Goal: Information Seeking & Learning: Learn about a topic

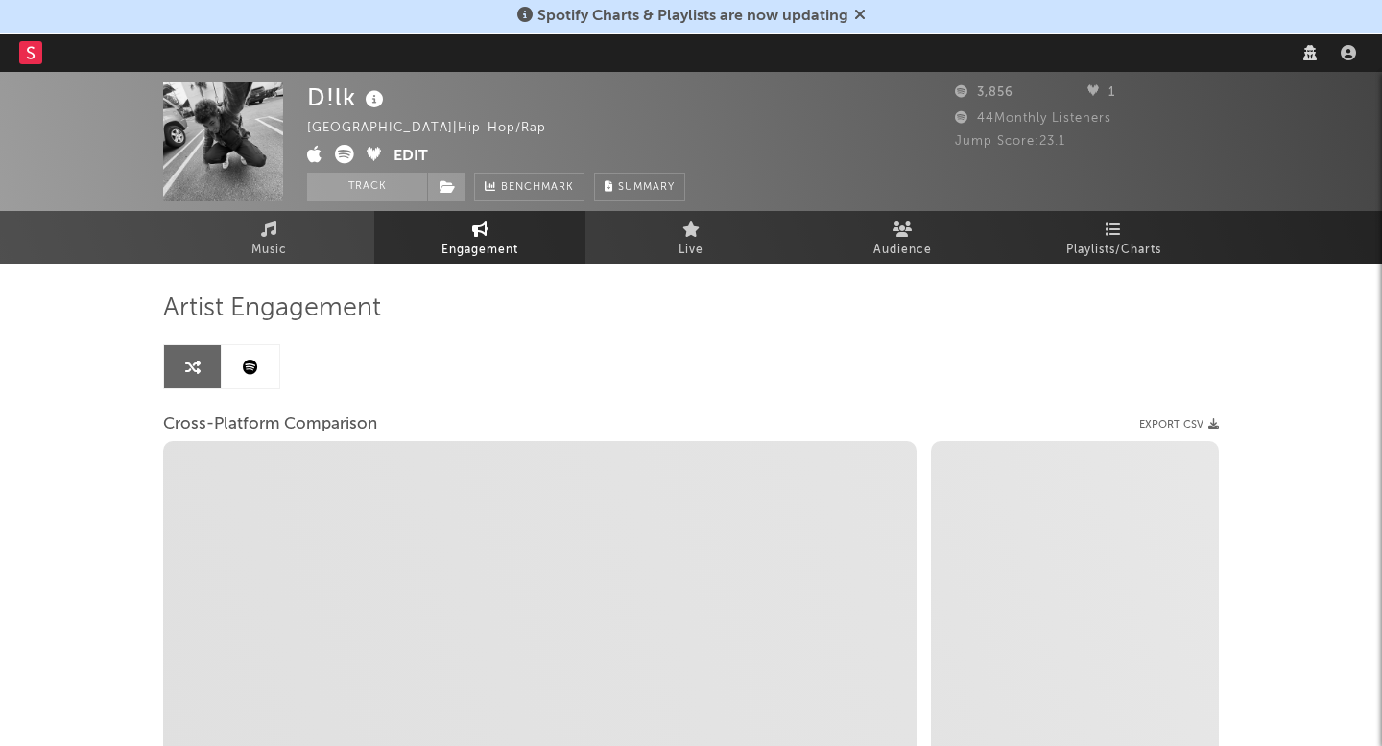
select select "1w"
click at [1098, 41] on nav "Dashboard Discovery Assistant Charts Leads" at bounding box center [691, 53] width 1382 height 38
click at [1117, 57] on nav "Dashboard Discovery Assistant Charts Leads" at bounding box center [691, 53] width 1382 height 38
click at [1106, 55] on nav "Dashboard Discovery Assistant Charts Leads" at bounding box center [691, 53] width 1382 height 38
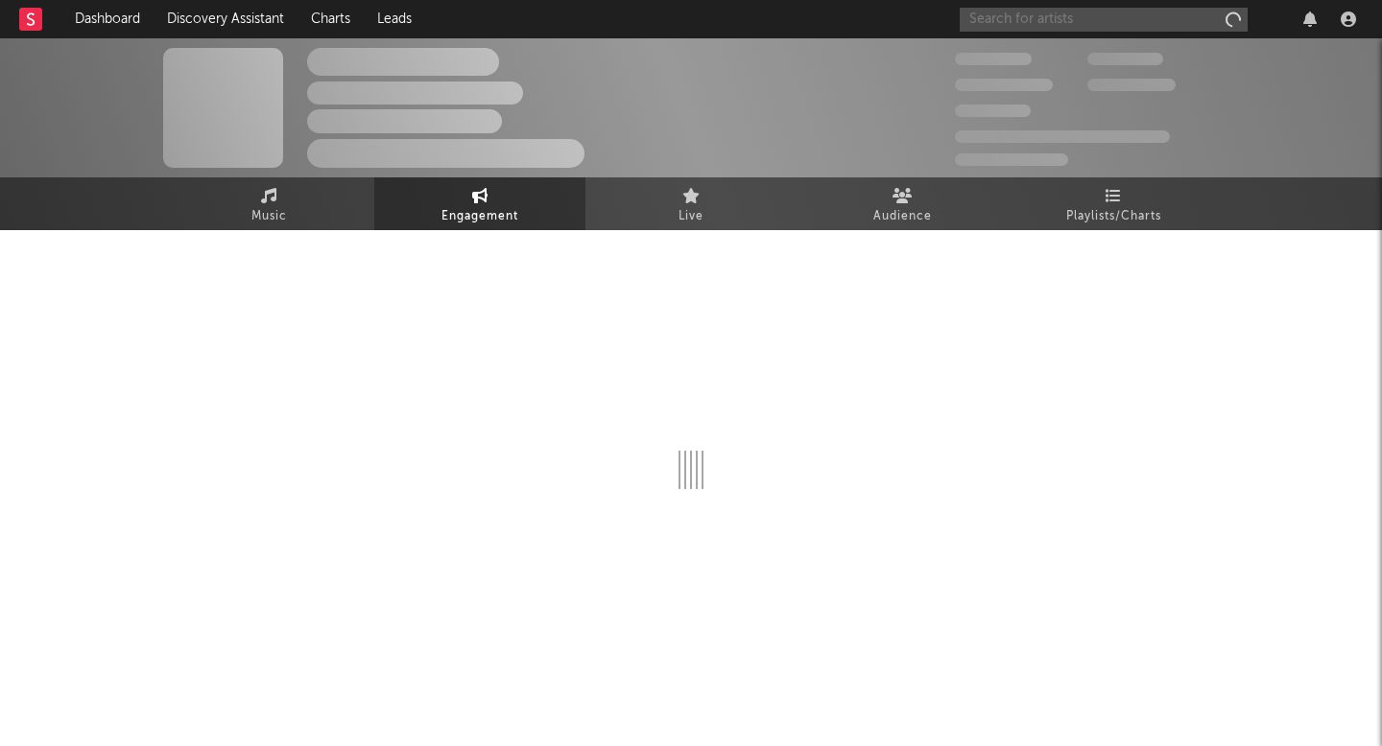
click at [1132, 15] on input "text" at bounding box center [1103, 20] width 288 height 24
type input "[PERSON_NAME]"
select select "1m"
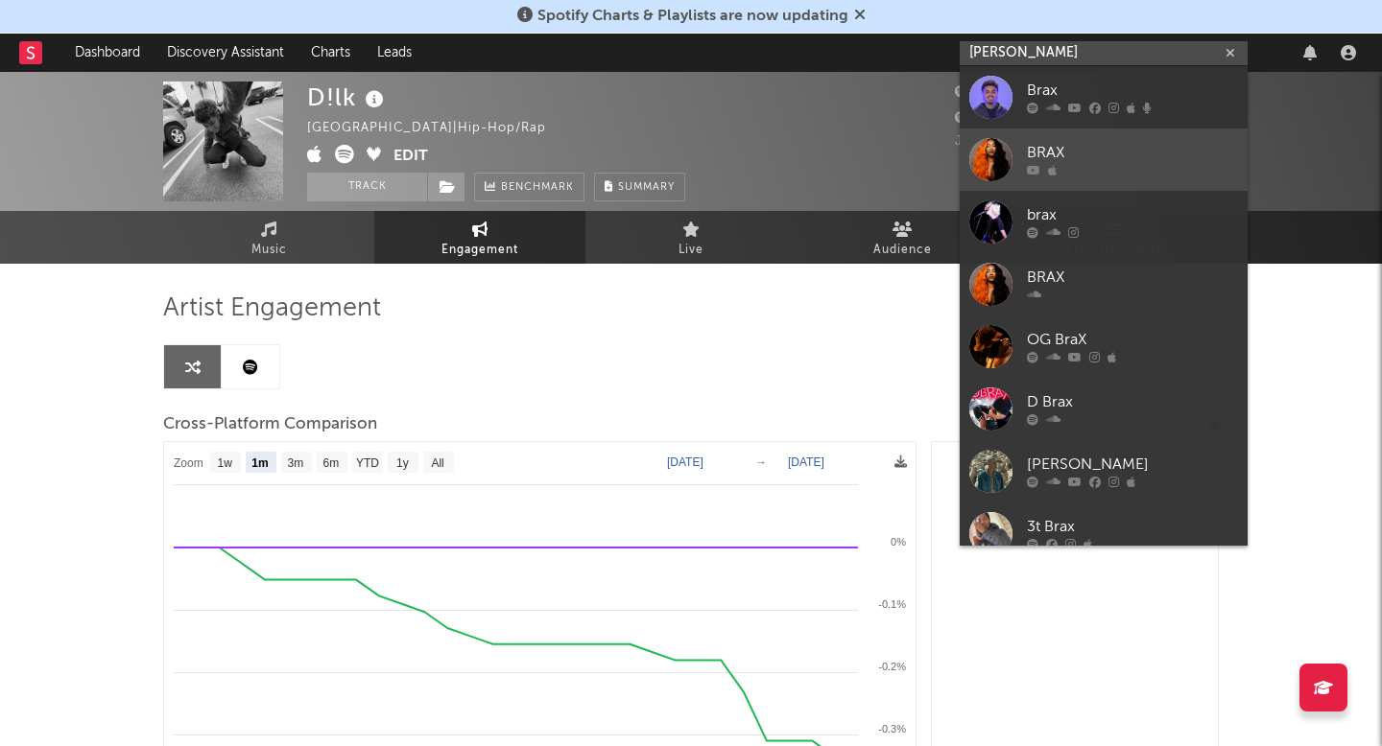
select select "1m"
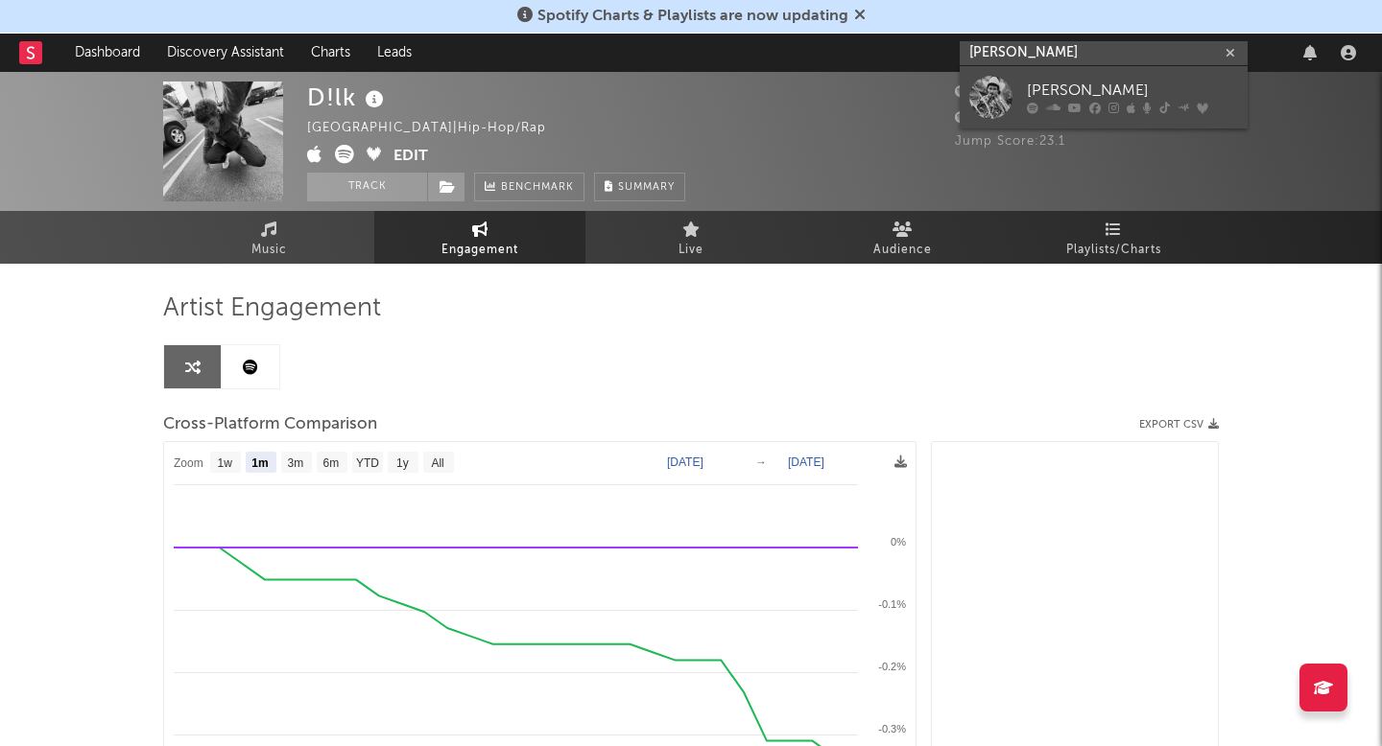
type input "[PERSON_NAME]"
click at [1105, 98] on div "[PERSON_NAME]" at bounding box center [1132, 91] width 211 height 23
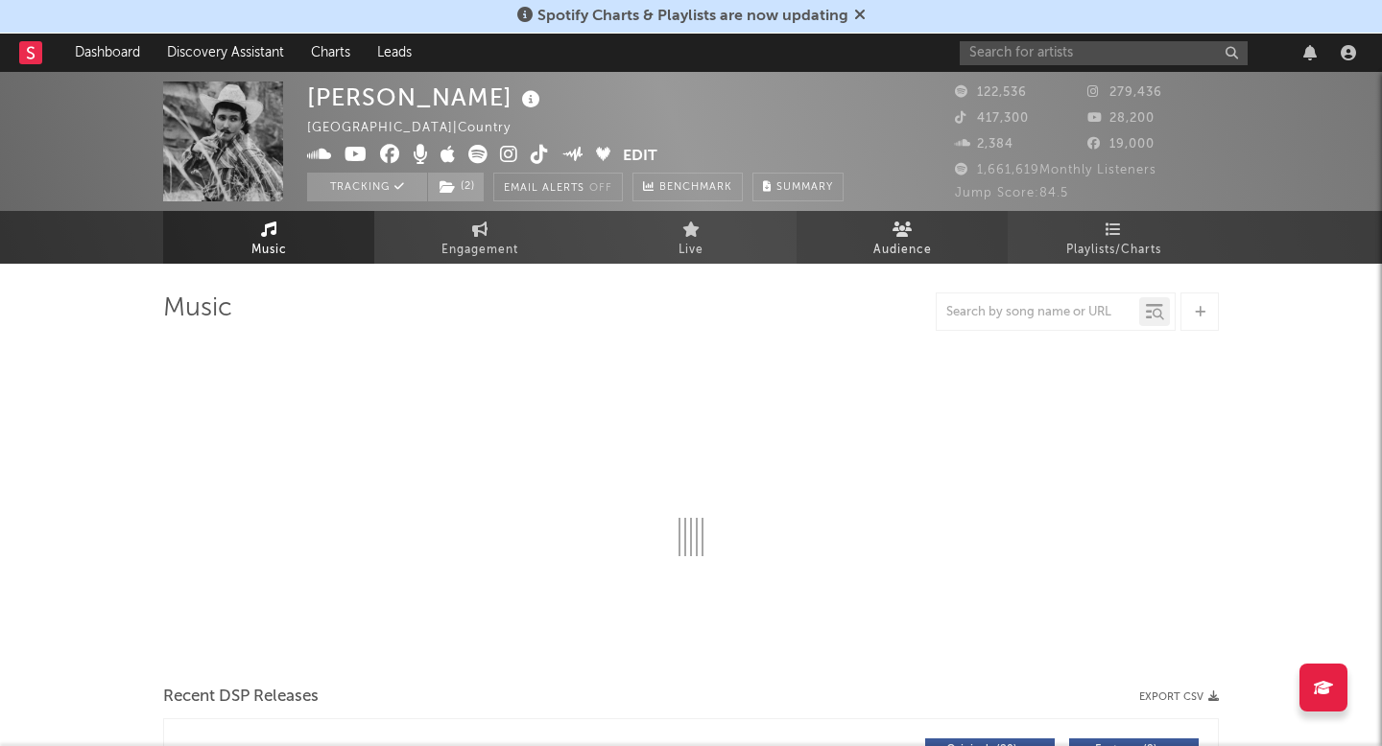
select select "6m"
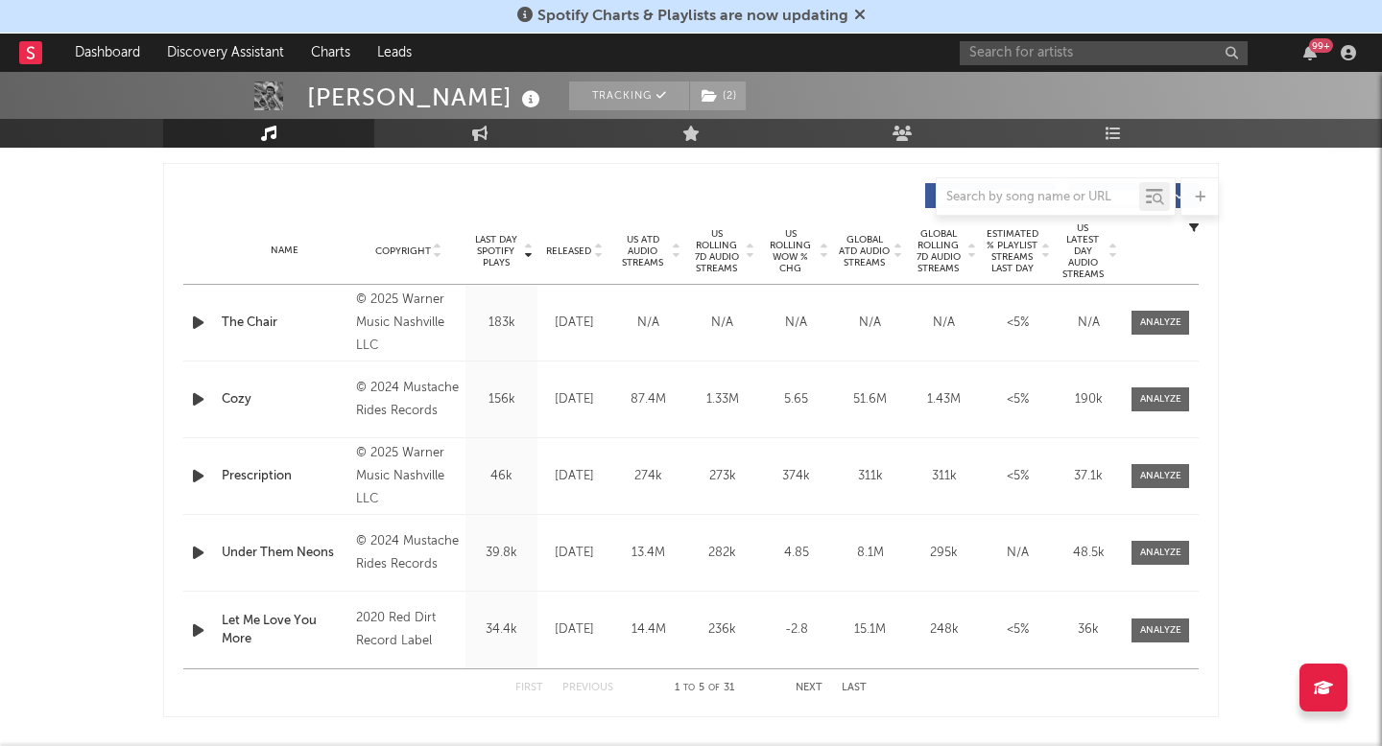
scroll to position [791, 0]
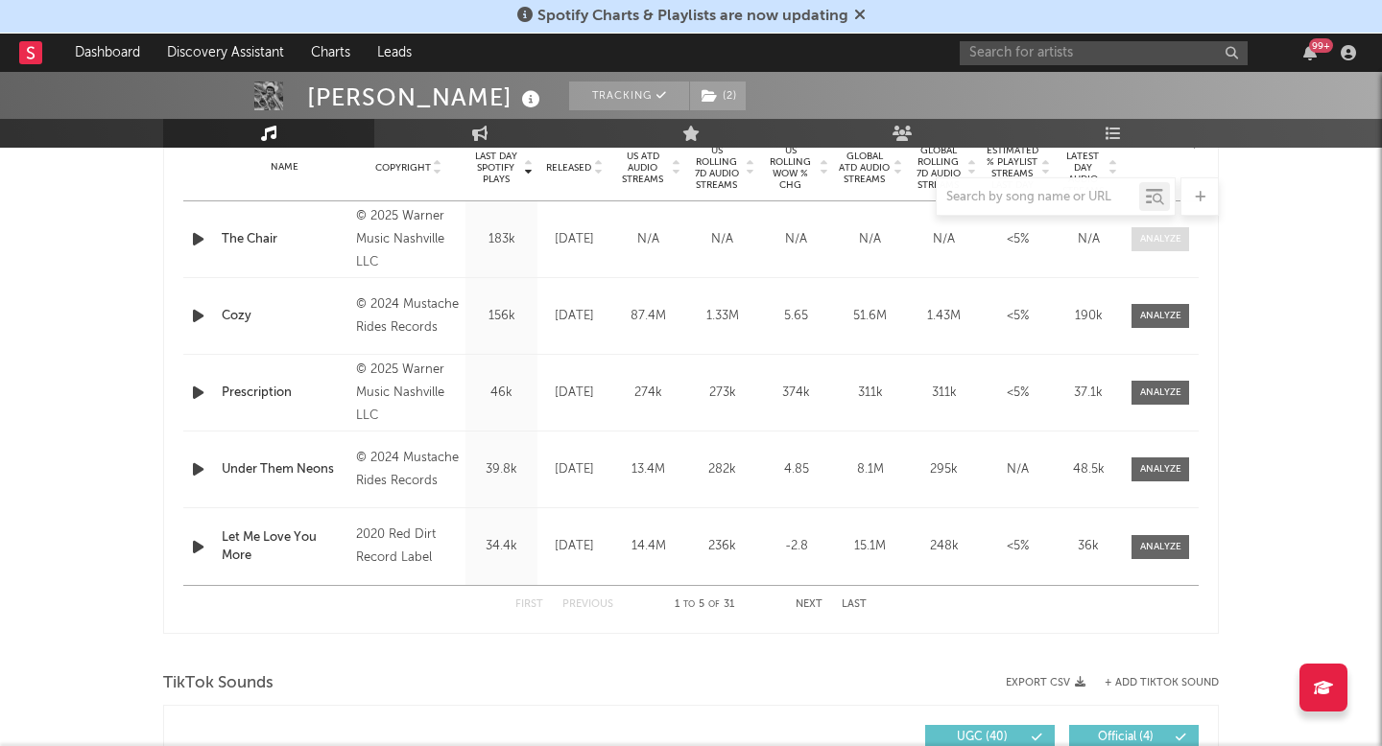
click at [1145, 239] on div at bounding box center [1160, 239] width 41 height 14
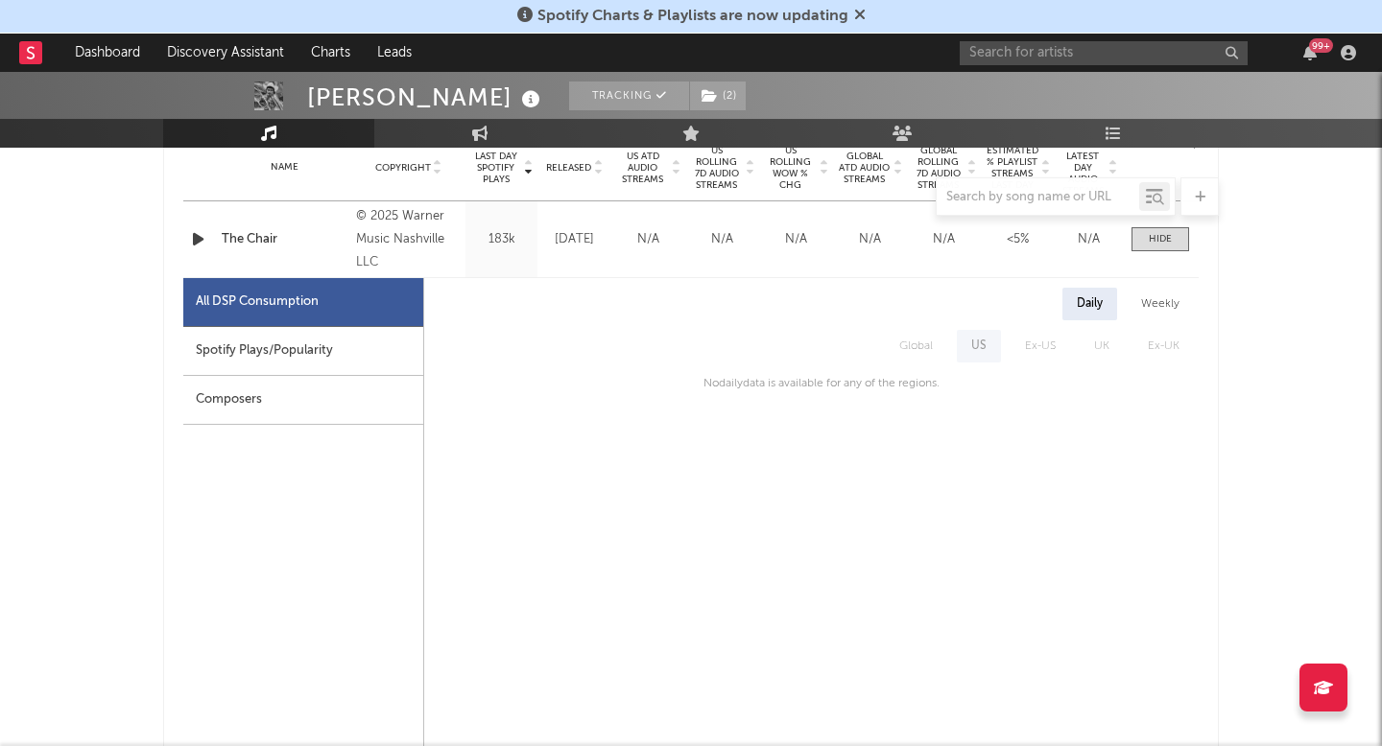
scroll to position [835, 0]
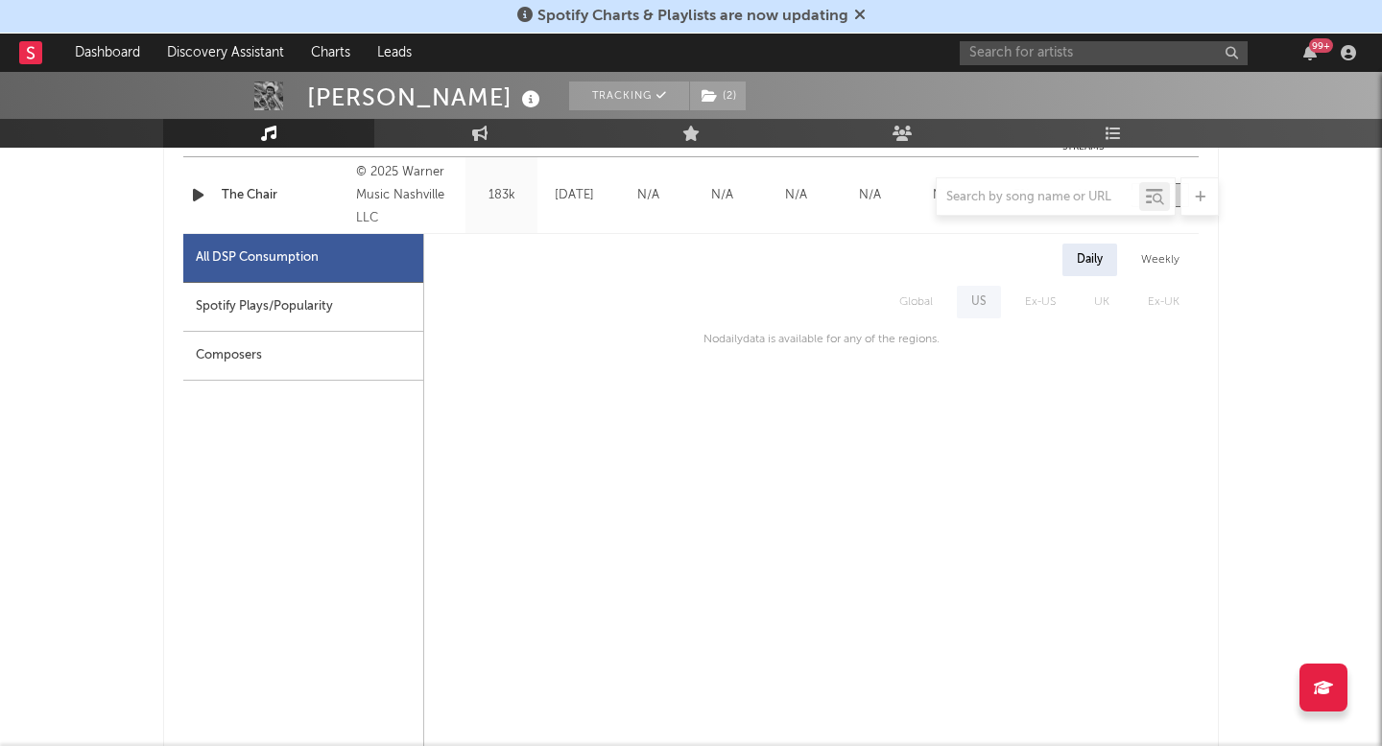
click at [413, 314] on div "Spotify Plays/Popularity" at bounding box center [303, 307] width 240 height 49
select select "1w"
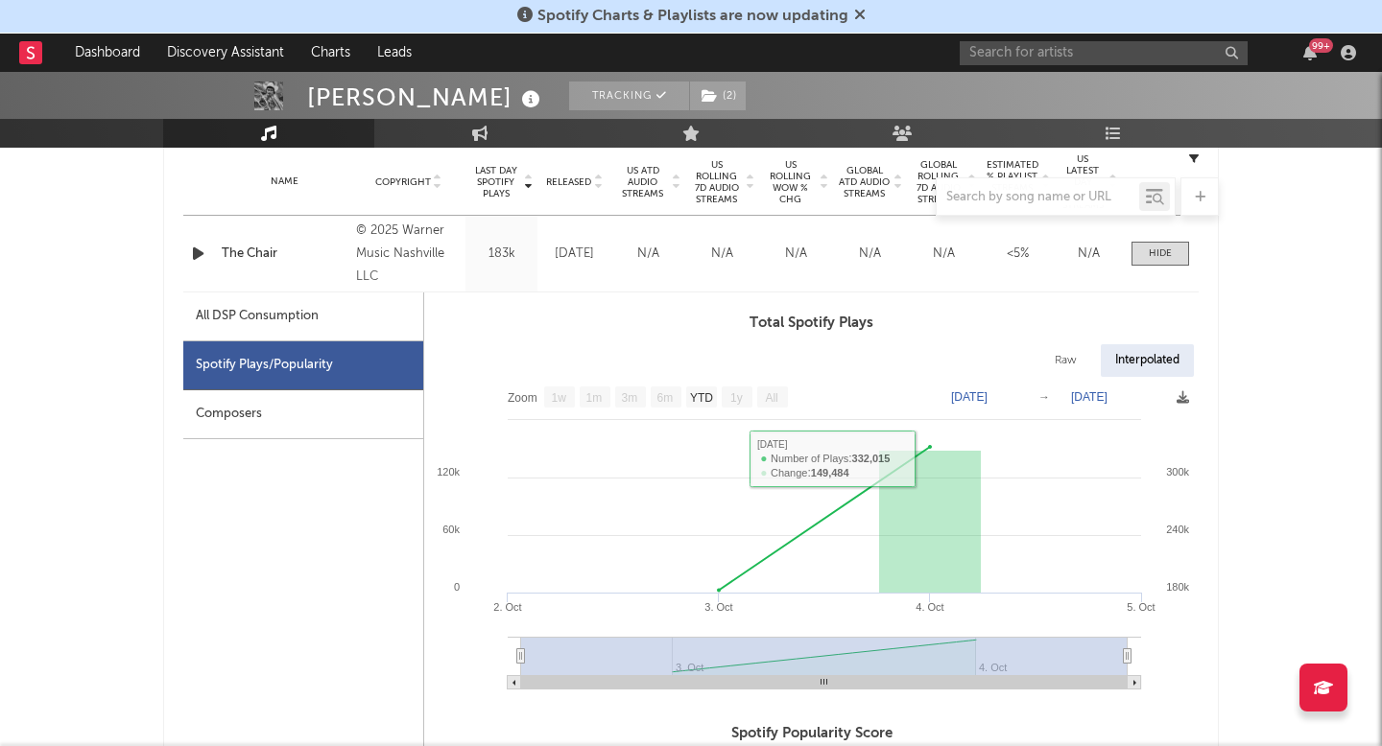
scroll to position [769, 0]
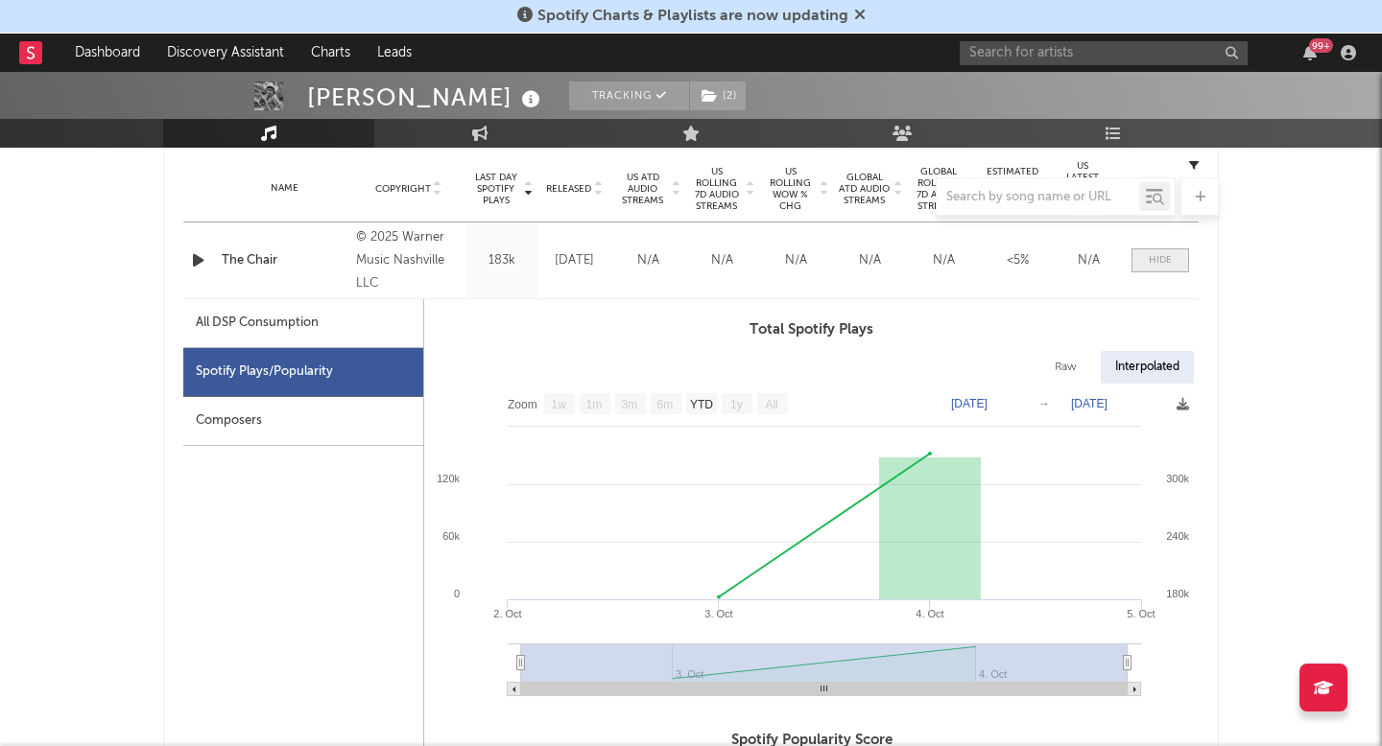
click at [1161, 248] on span at bounding box center [1160, 260] width 58 height 24
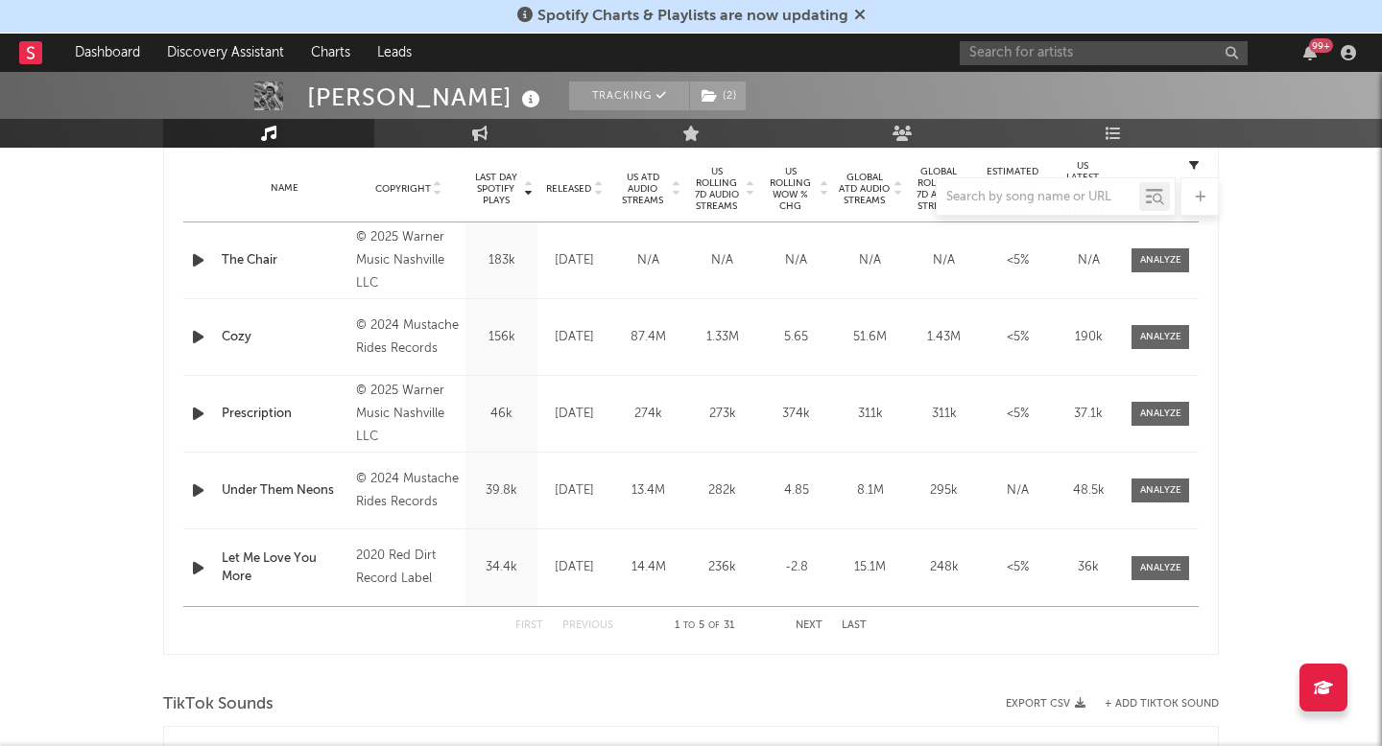
click at [576, 185] on div at bounding box center [690, 196] width 1055 height 38
click at [575, 186] on div at bounding box center [690, 196] width 1055 height 38
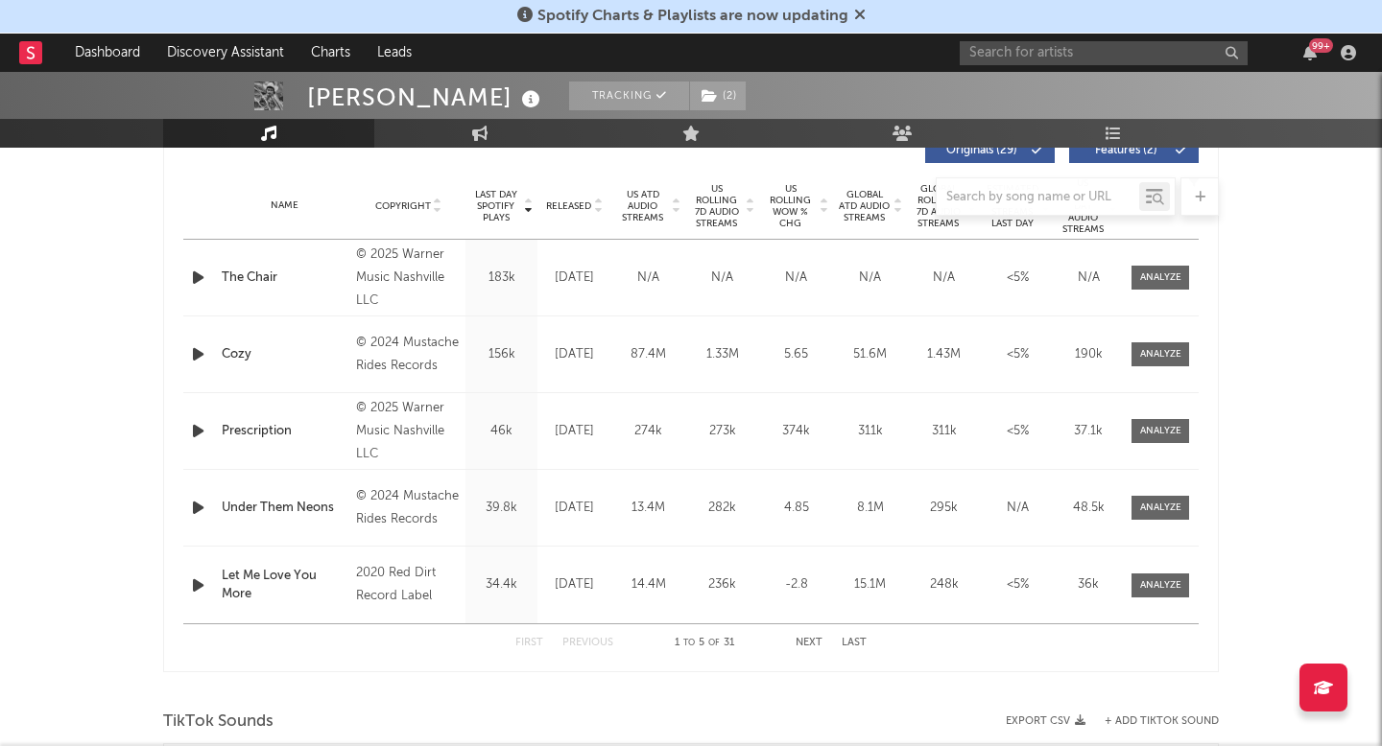
scroll to position [745, 0]
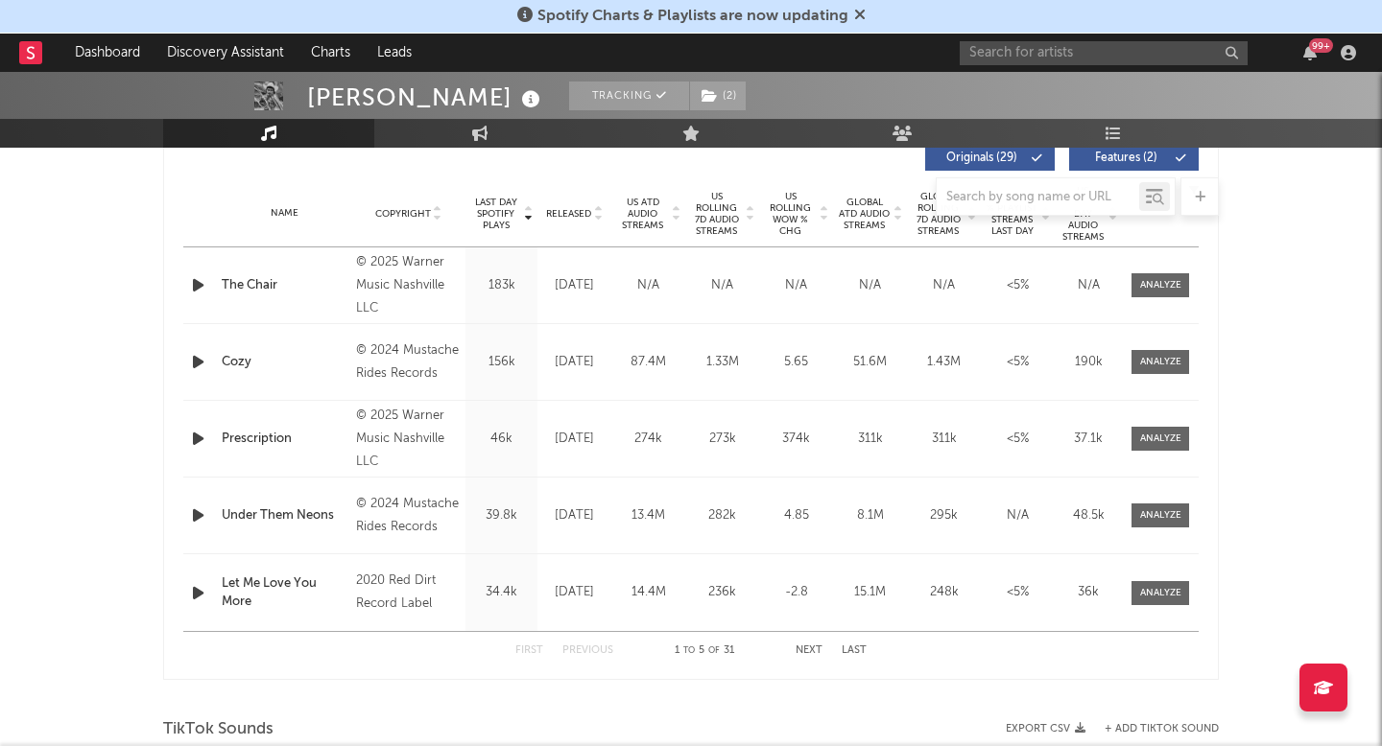
click at [573, 213] on div at bounding box center [690, 196] width 1055 height 38
click at [573, 217] on span "Released" at bounding box center [568, 214] width 45 height 12
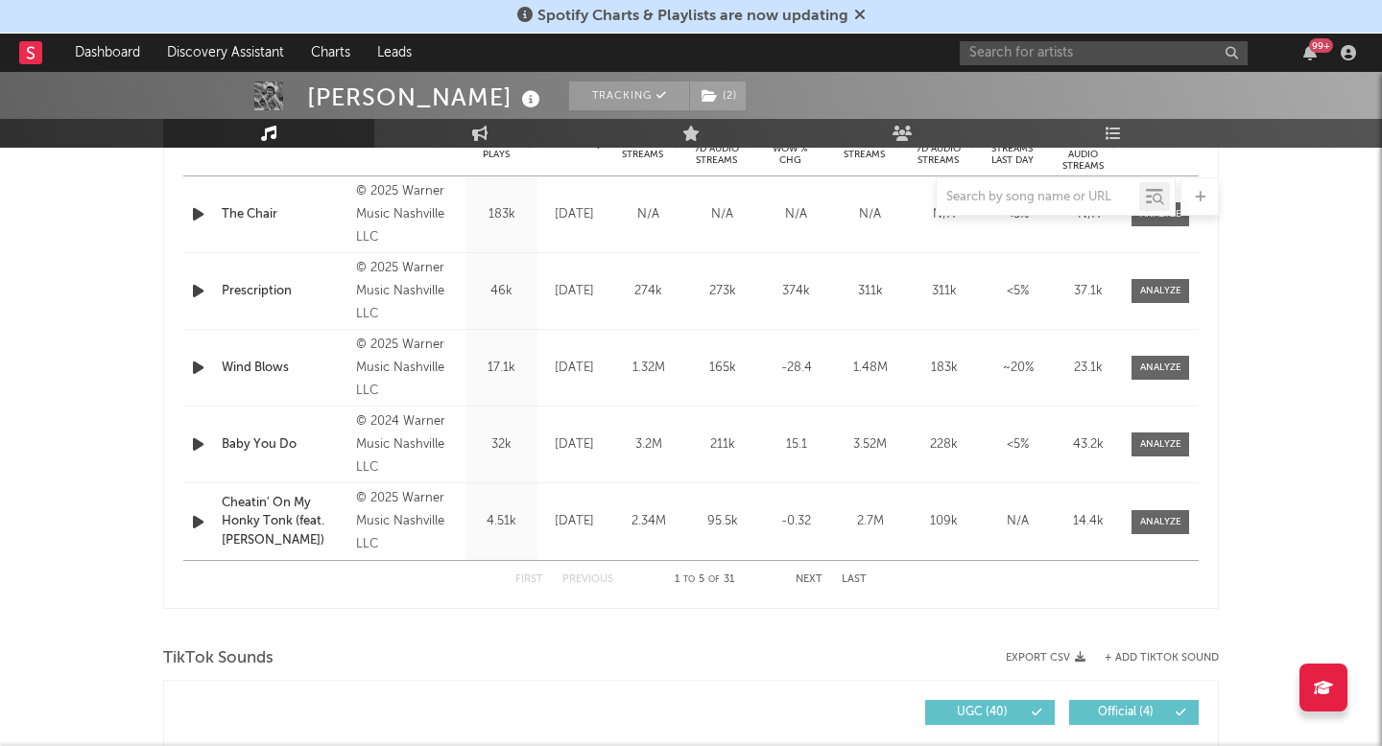
scroll to position [817, 0]
click at [809, 575] on button "Next" at bounding box center [808, 578] width 27 height 11
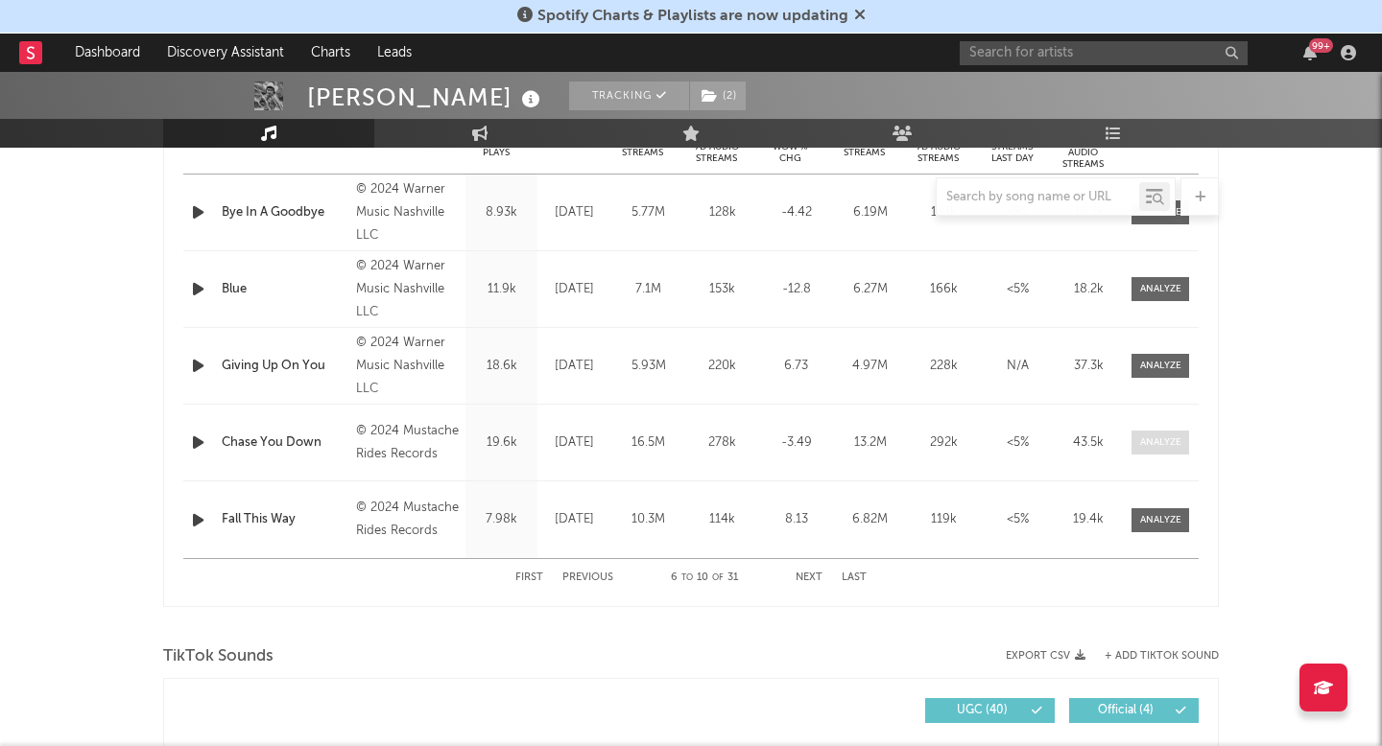
click at [1156, 432] on span at bounding box center [1160, 443] width 58 height 24
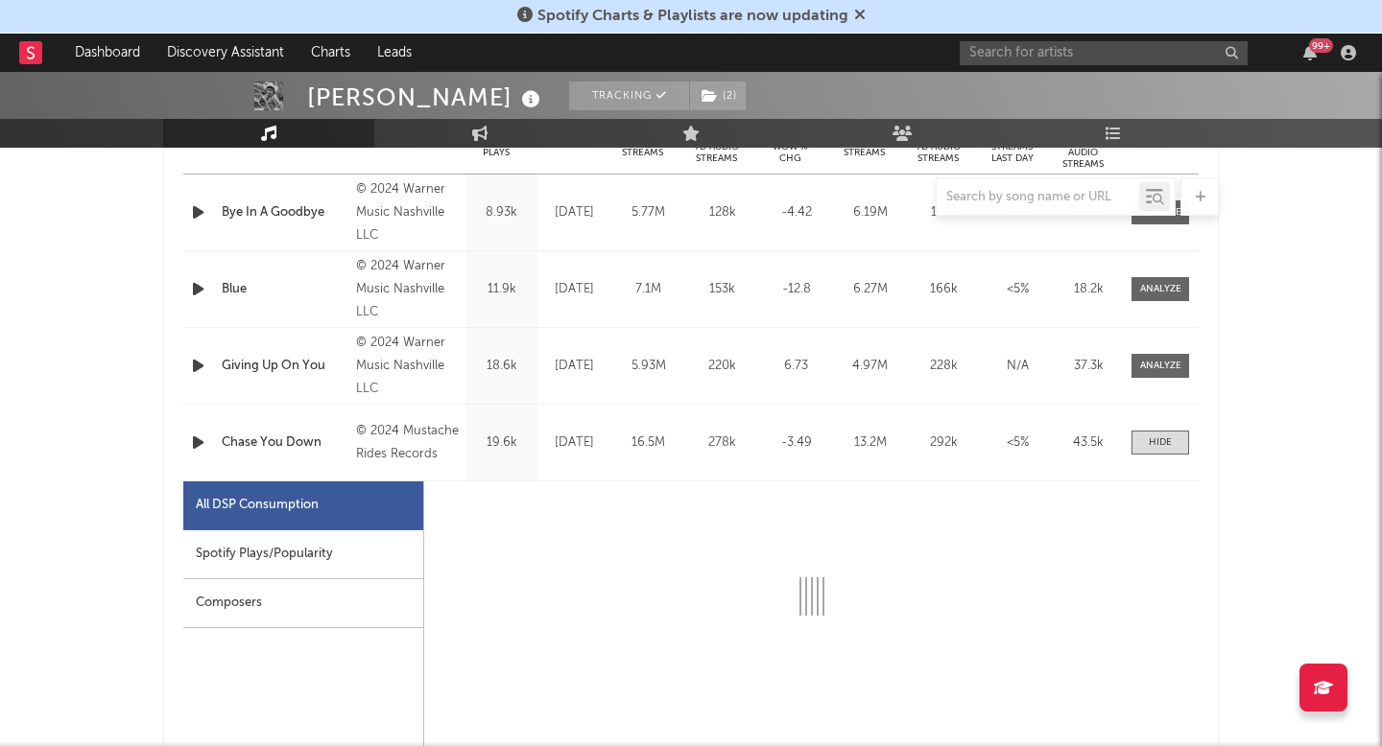
select select "6m"
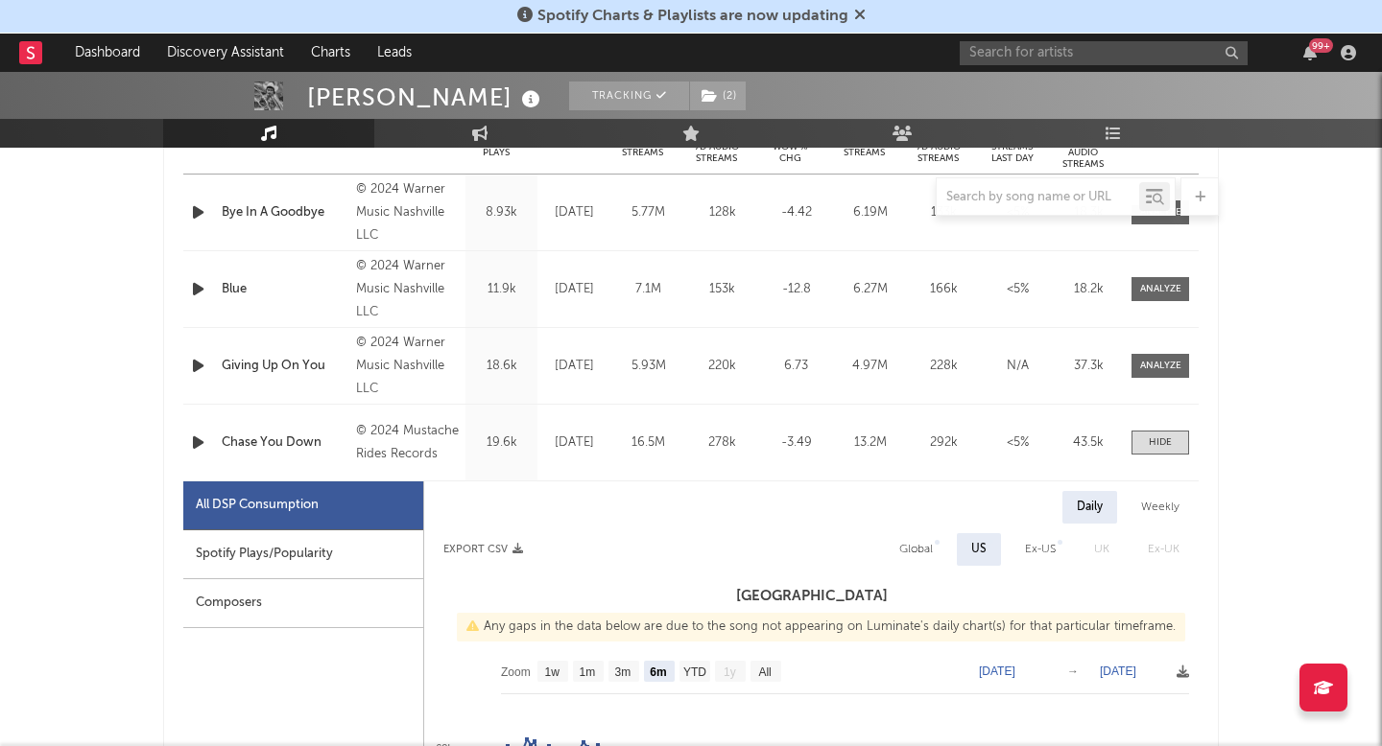
click at [328, 538] on div "Spotify Plays/Popularity" at bounding box center [303, 555] width 240 height 49
select select "6m"
select select "1w"
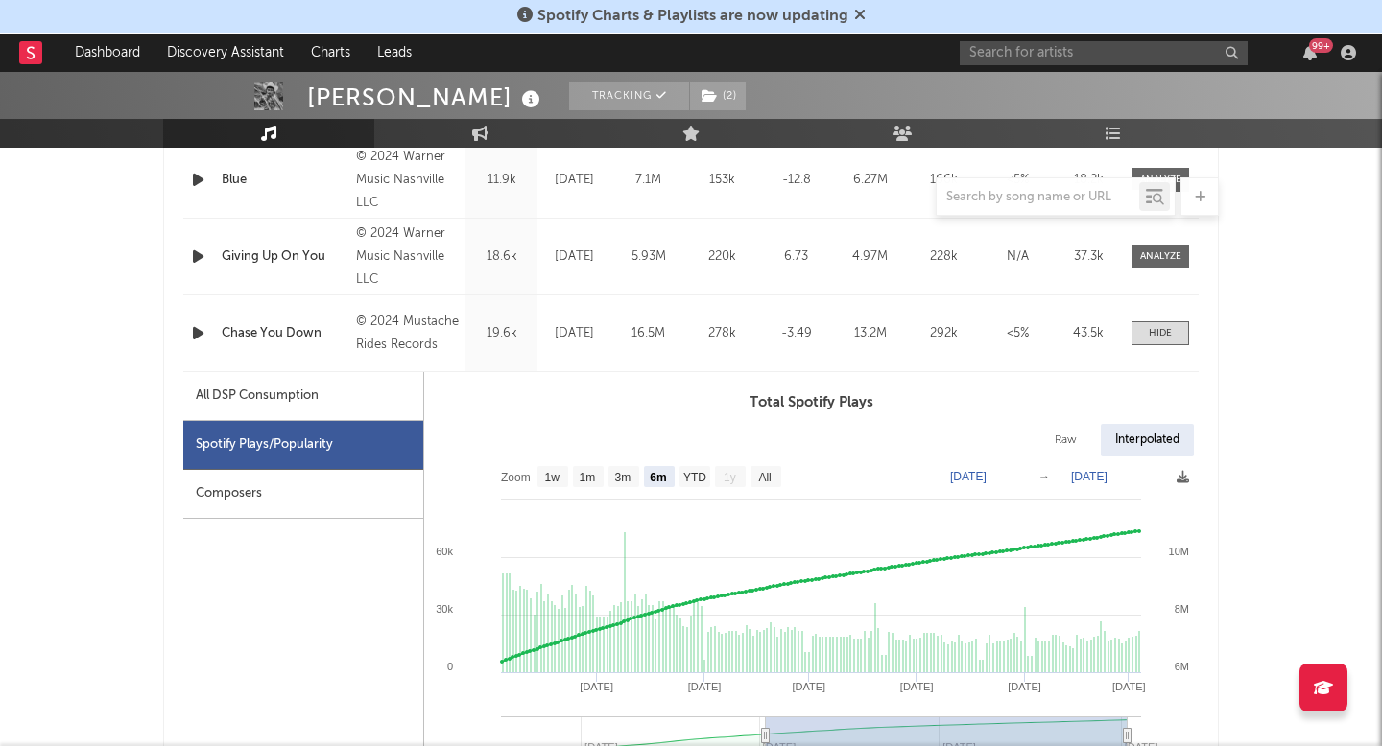
scroll to position [1077, 0]
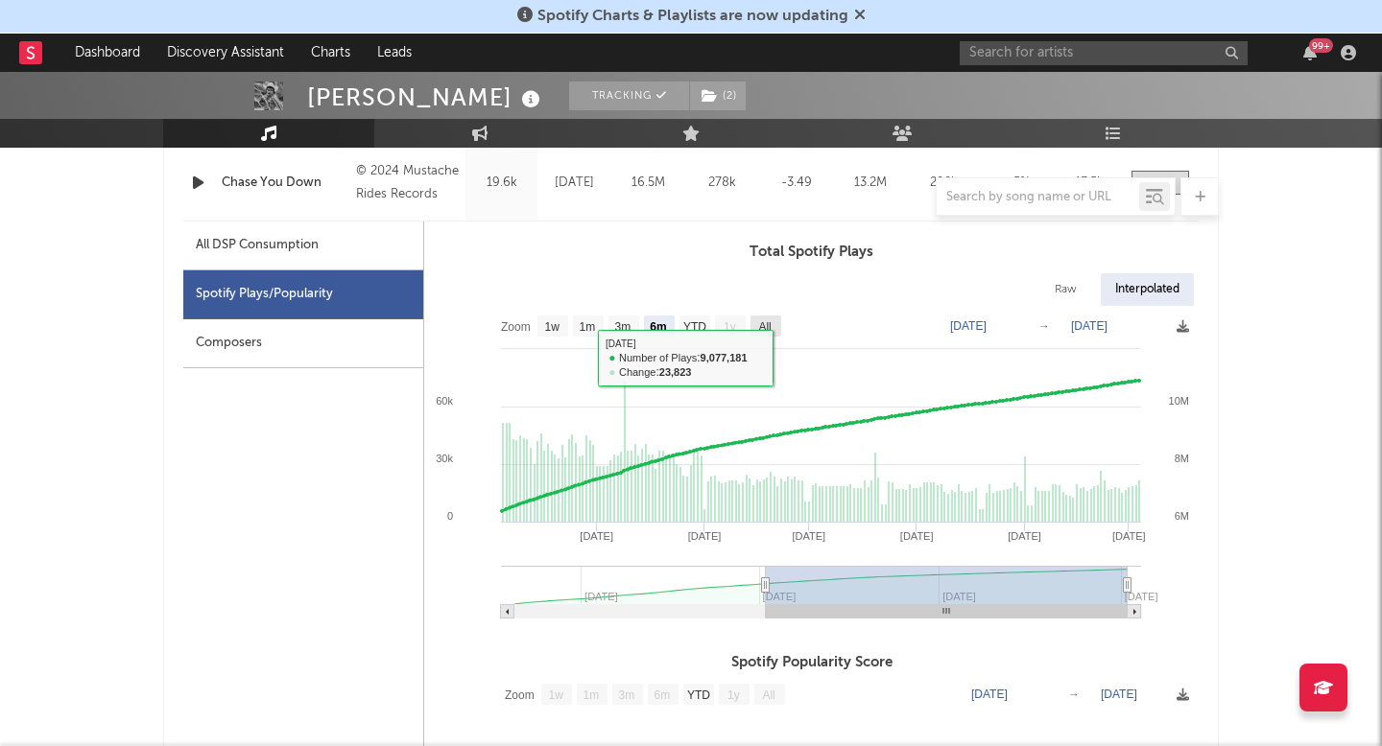
click at [774, 316] on rect at bounding box center [765, 326] width 31 height 21
select select "All"
type input "[DATE]"
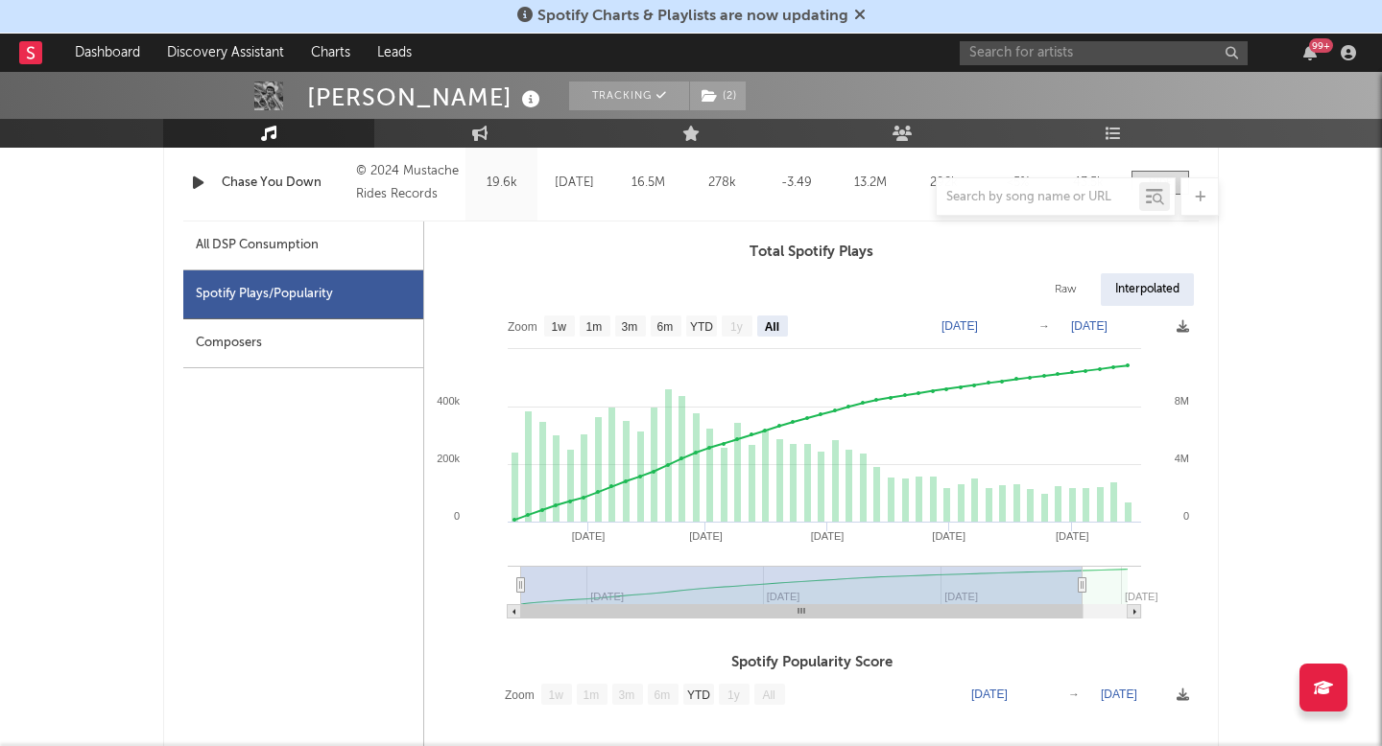
type input "[DATE]"
select select "3m"
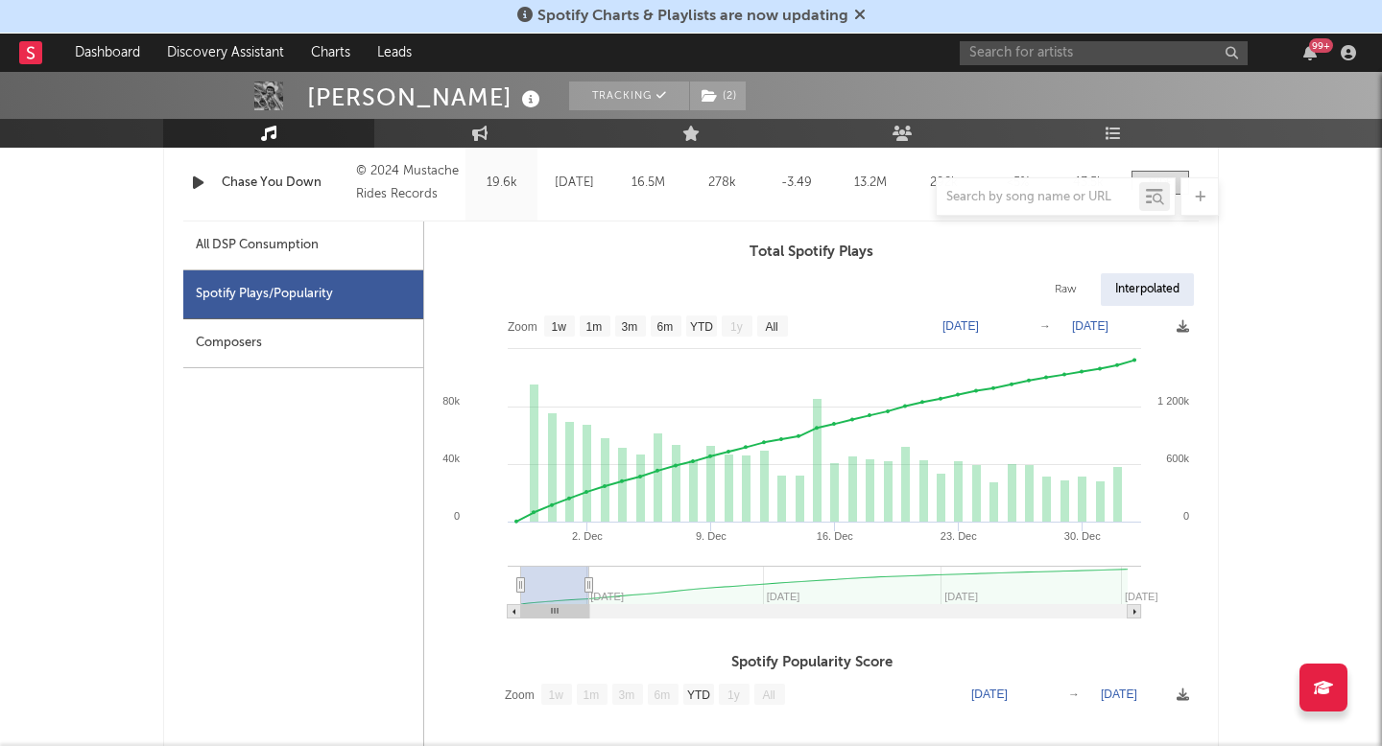
type input "[DATE]"
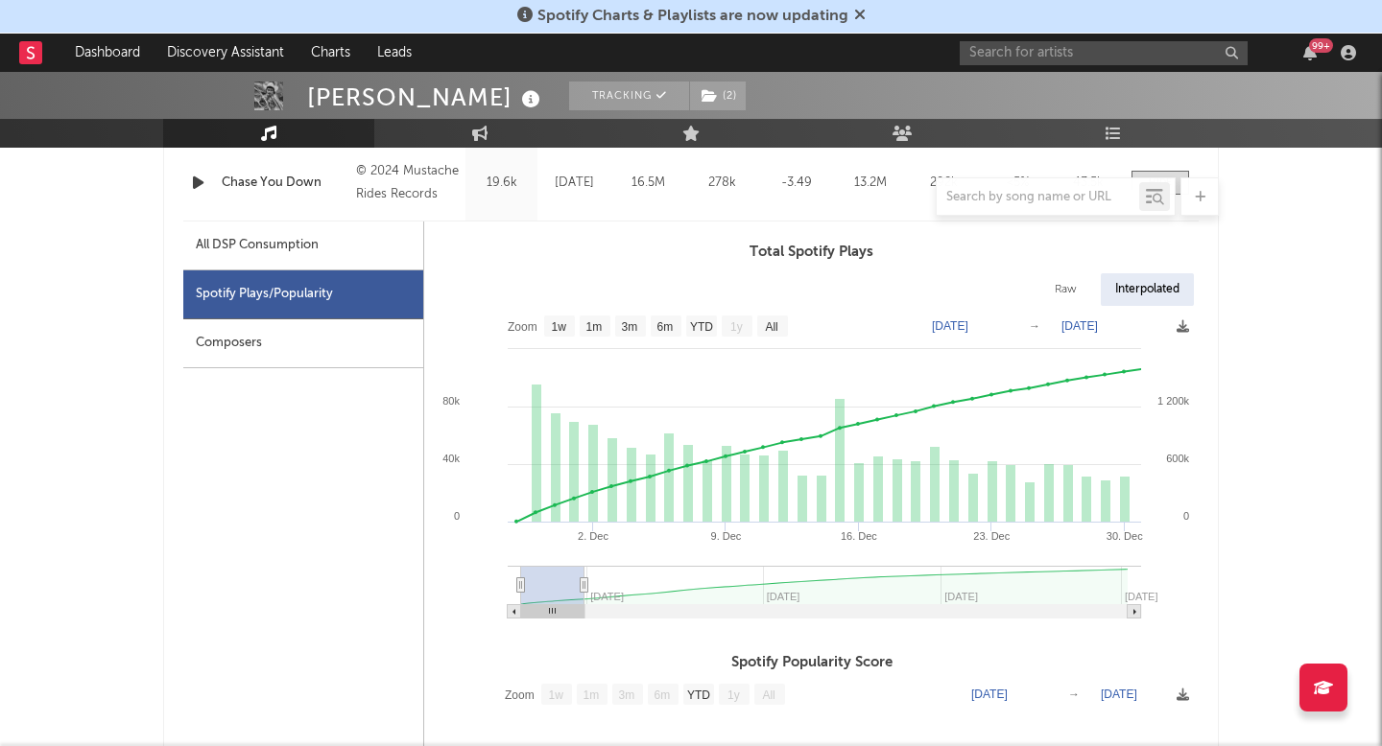
drag, startPoint x: 1124, startPoint y: 589, endPoint x: 584, endPoint y: 592, distance: 540.2
click at [584, 592] on icon at bounding box center [584, 586] width 8 height 14
click at [1036, 42] on input "text" at bounding box center [1103, 53] width 288 height 24
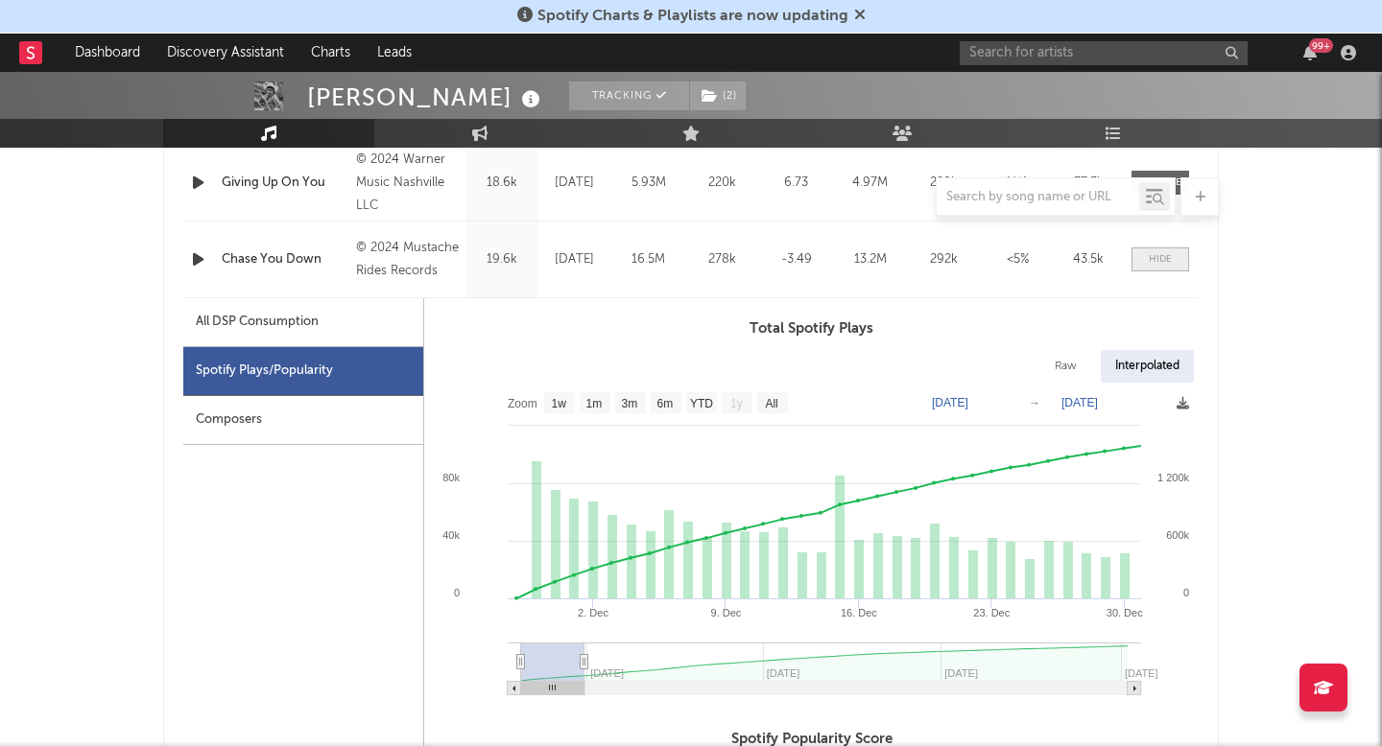
click at [1153, 269] on span at bounding box center [1160, 260] width 58 height 24
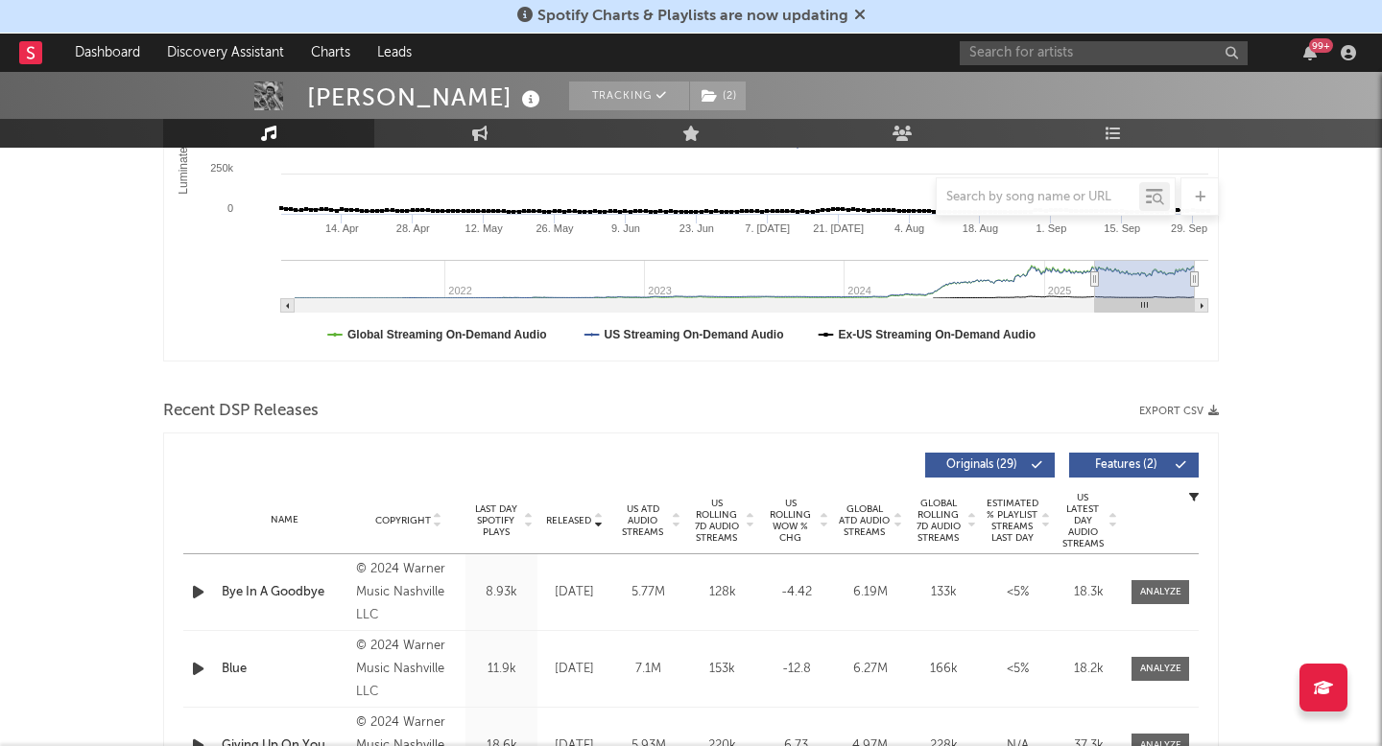
scroll to position [438, 0]
click at [644, 530] on span "US ATD Audio Streams" at bounding box center [642, 520] width 53 height 35
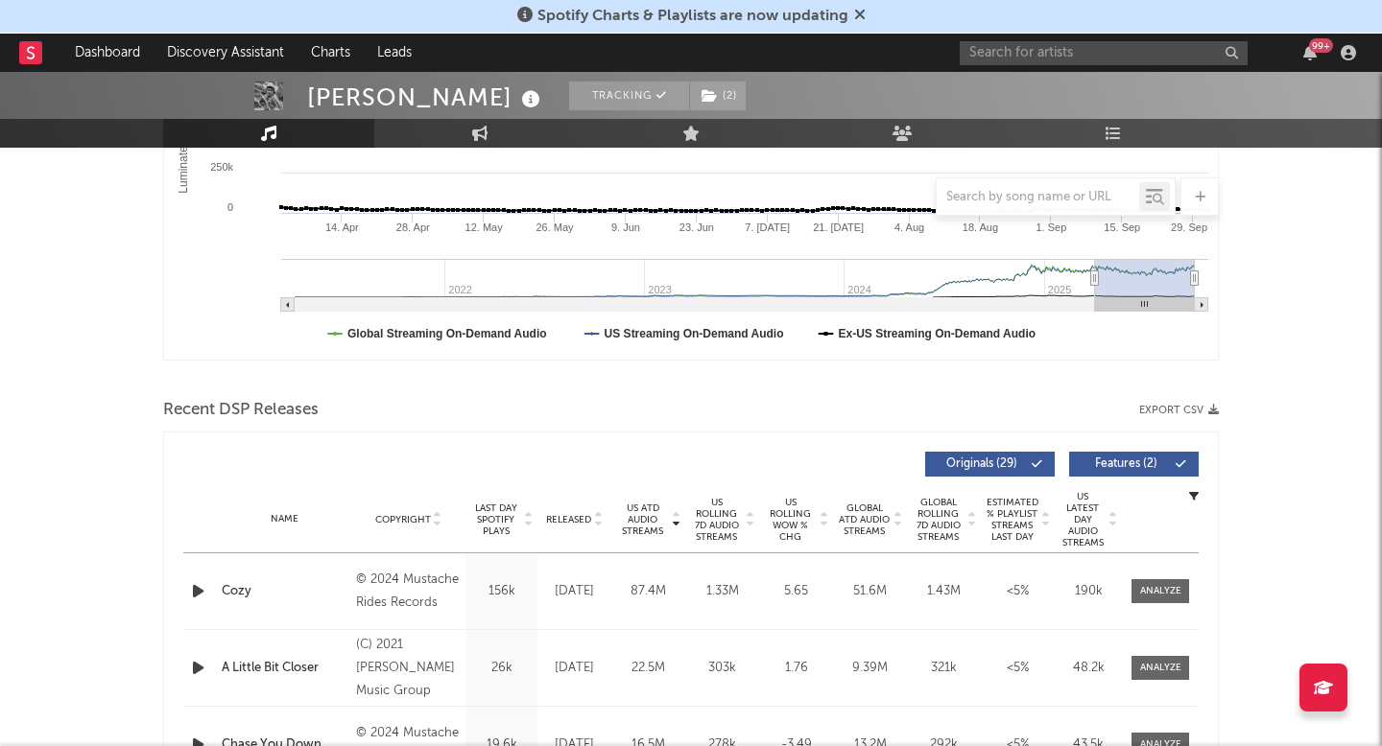
click at [487, 513] on span "Last Day Spotify Plays" at bounding box center [495, 520] width 51 height 35
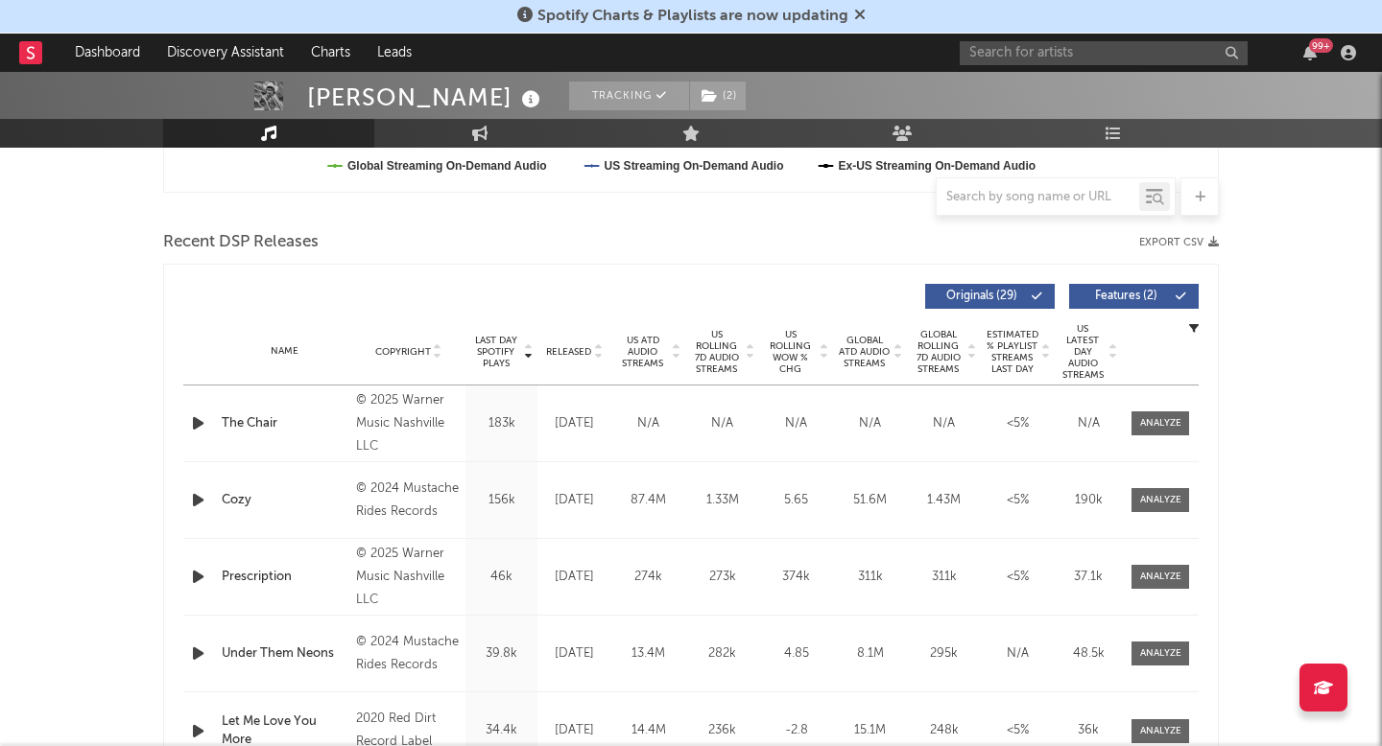
scroll to position [645, 0]
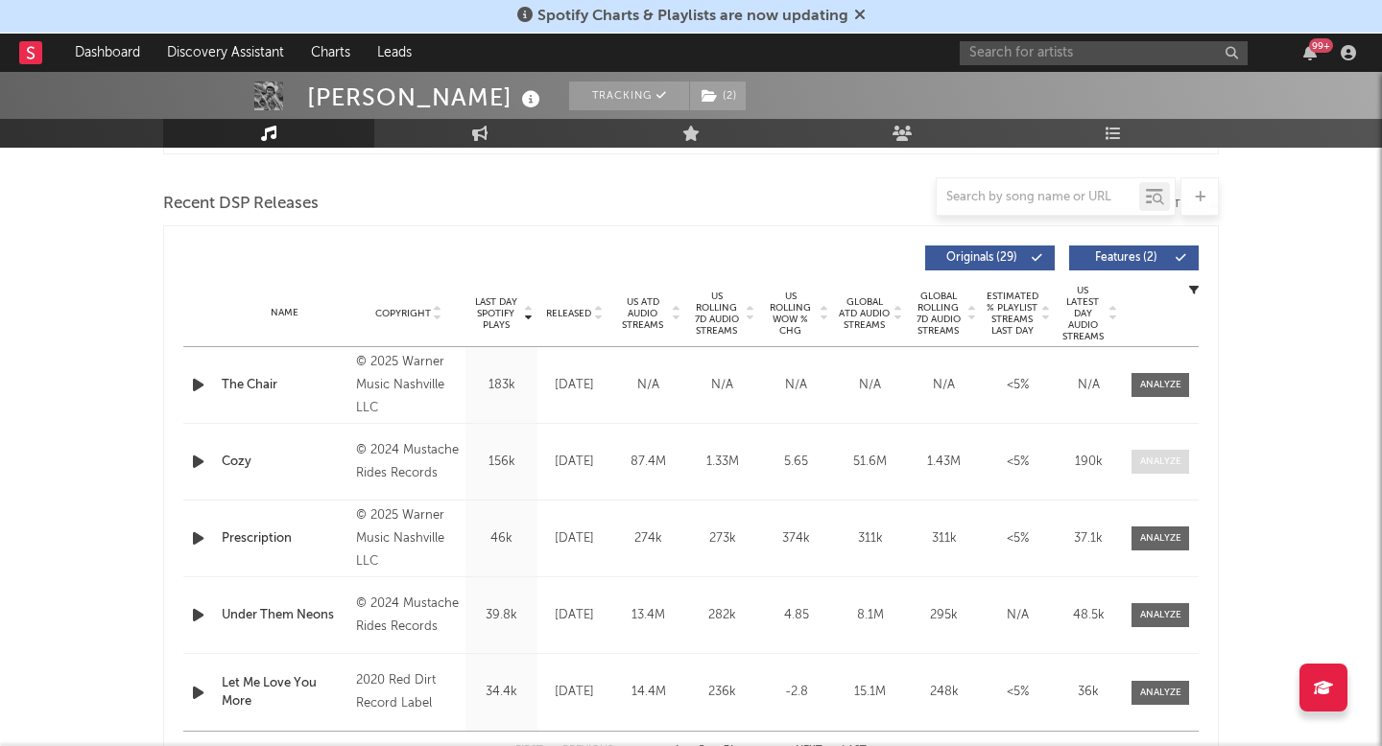
click at [1169, 450] on span at bounding box center [1160, 462] width 58 height 24
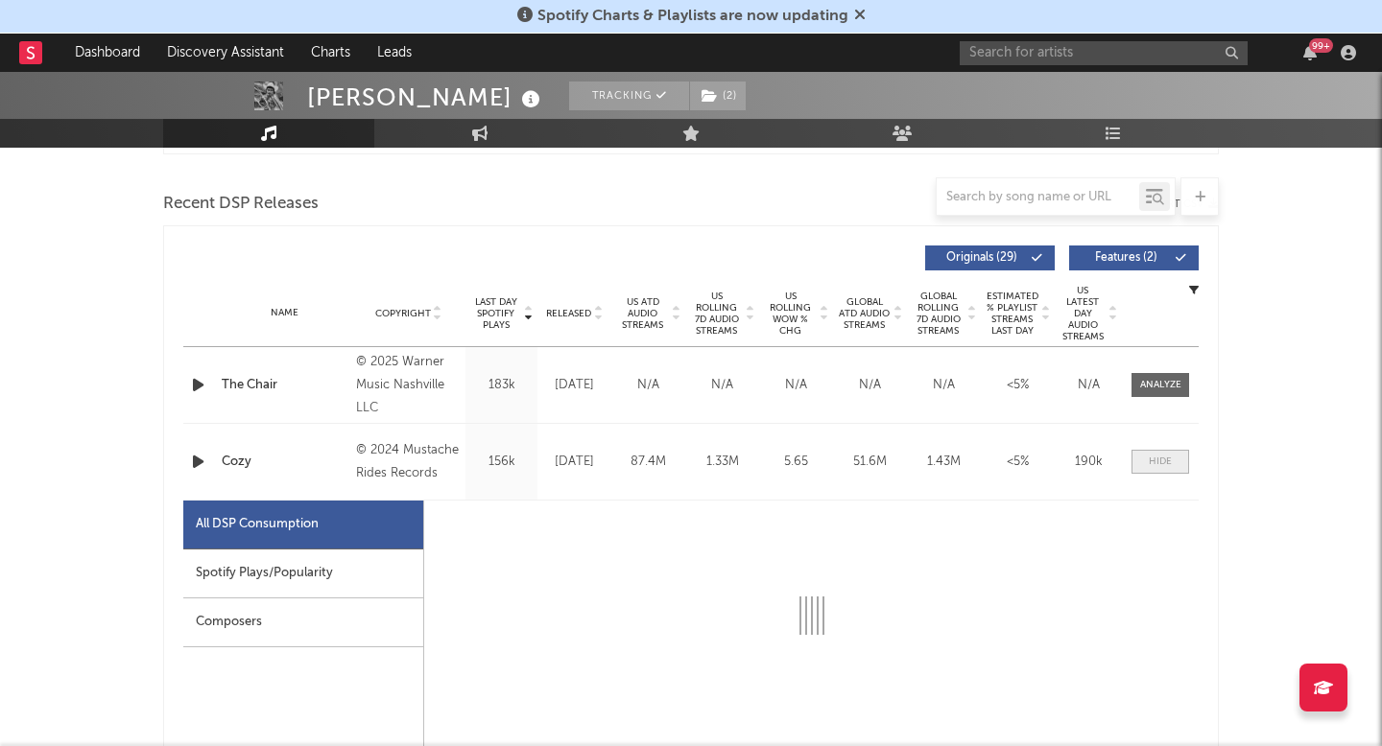
select select "6m"
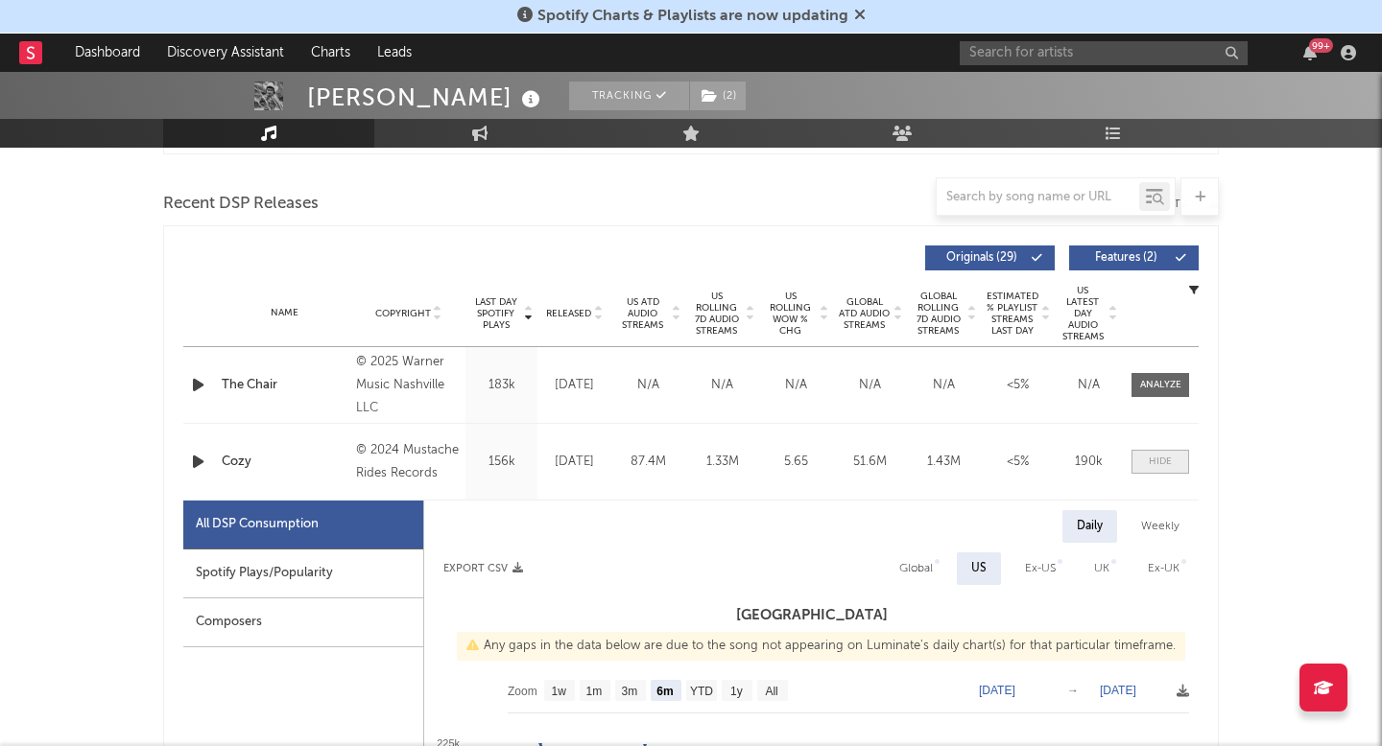
scroll to position [732, 0]
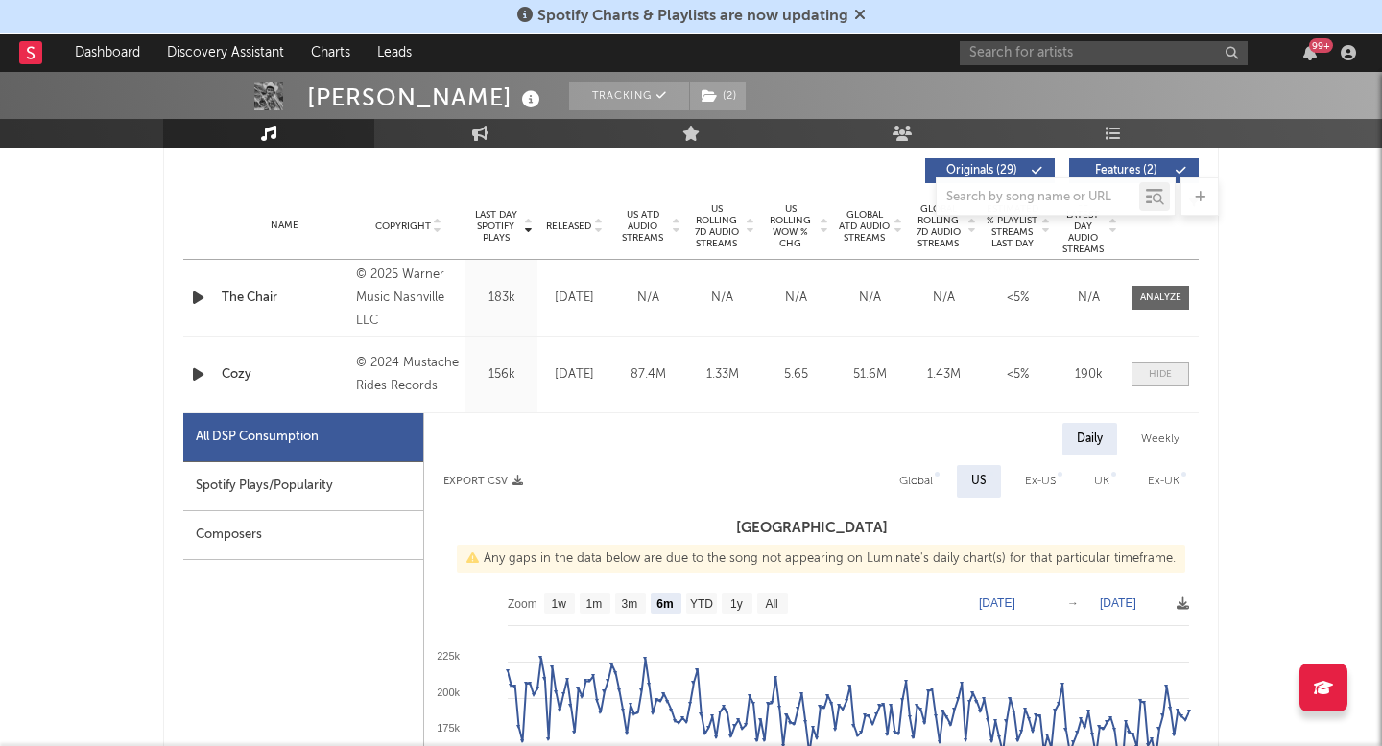
click at [1170, 377] on div at bounding box center [1159, 374] width 23 height 14
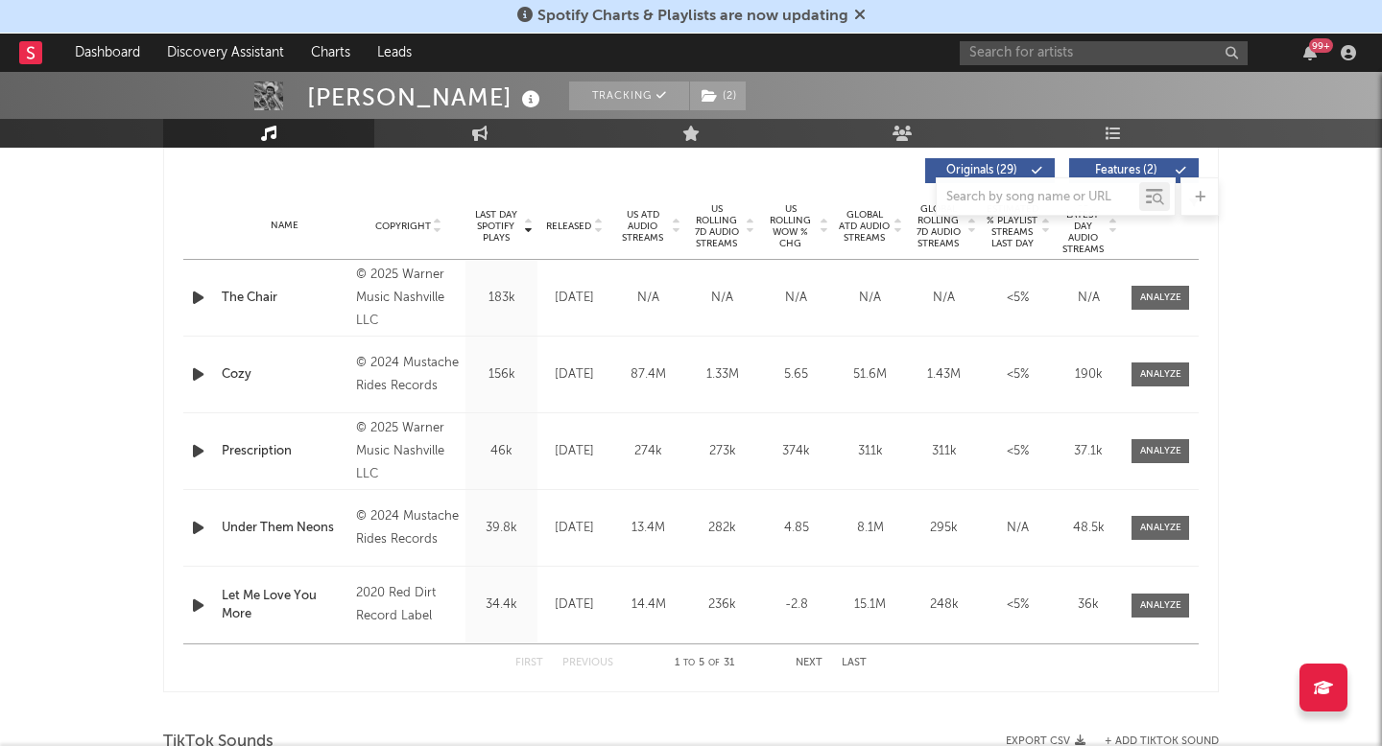
click at [1175, 278] on div "Name The Chair Copyright © 2025 Warner Music Nashville LLC Label Warner Music N…" at bounding box center [690, 298] width 1015 height 76
click at [1105, 59] on input "text" at bounding box center [1103, 53] width 288 height 24
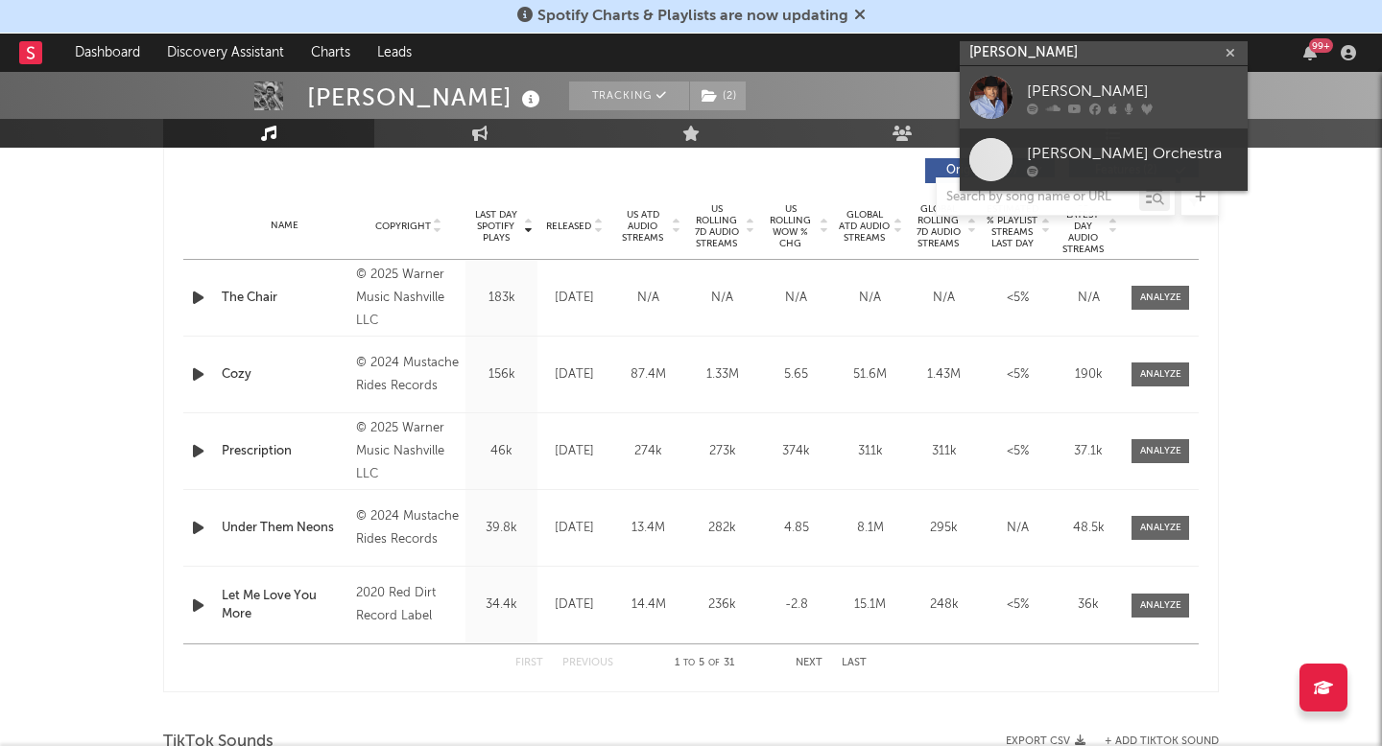
type input "[PERSON_NAME]"
click at [1143, 96] on div "[PERSON_NAME]" at bounding box center [1132, 91] width 211 height 23
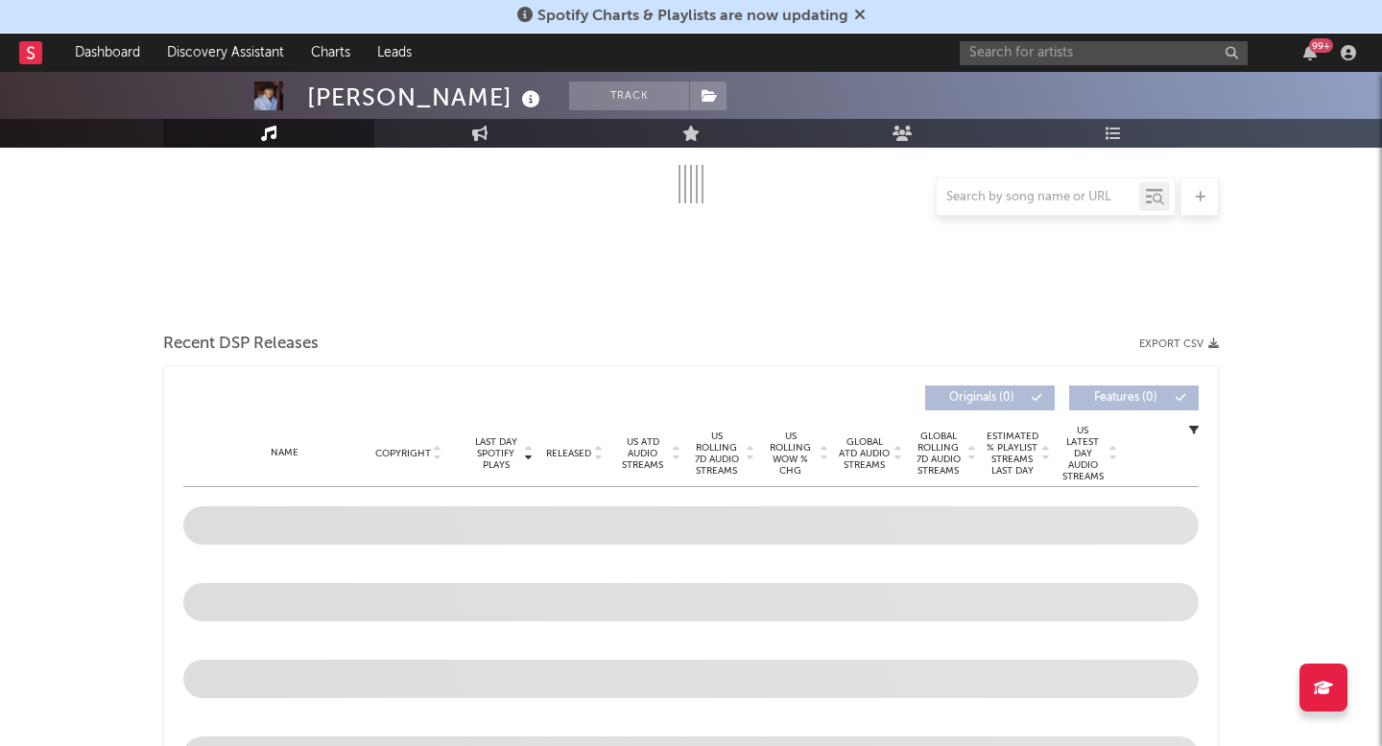
click at [703, 398] on div "Originals ( 0 ) Features ( 0 )" at bounding box center [945, 398] width 508 height 25
select select "6m"
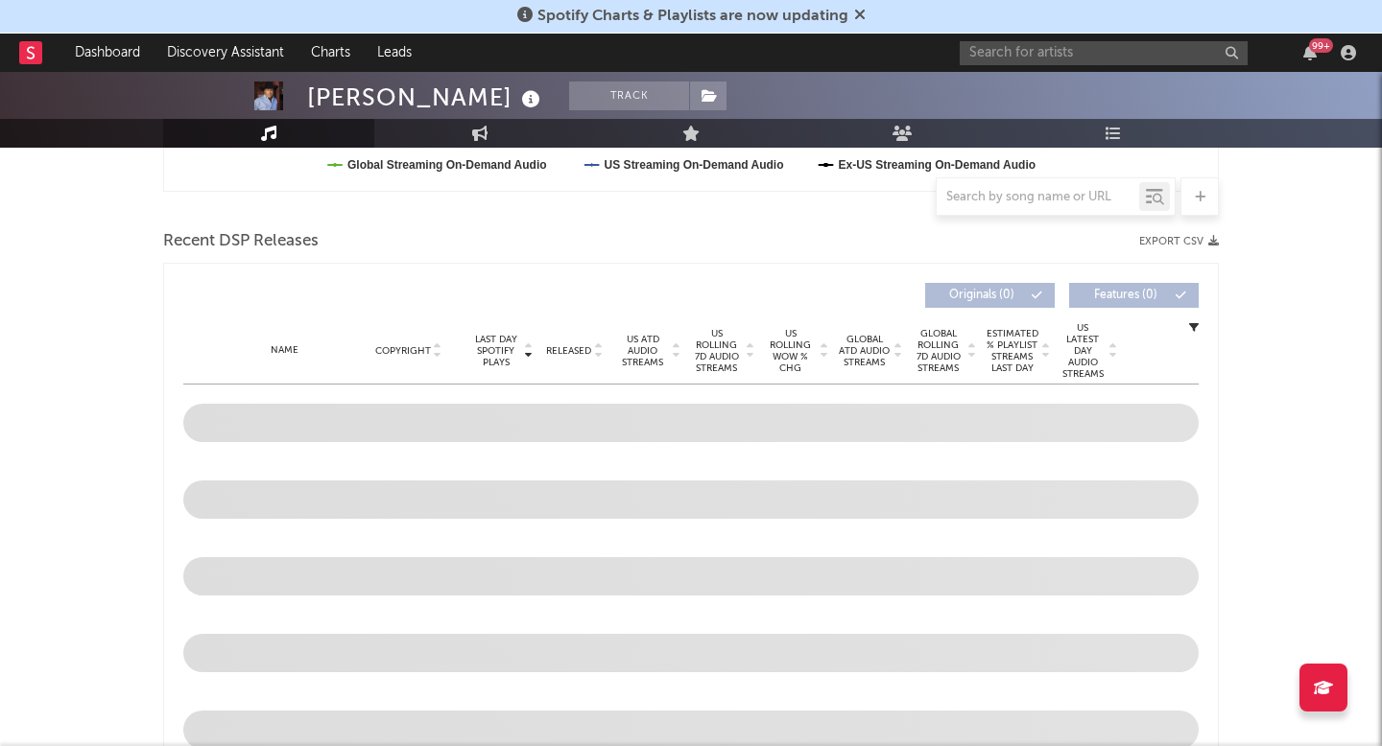
scroll to position [629, 0]
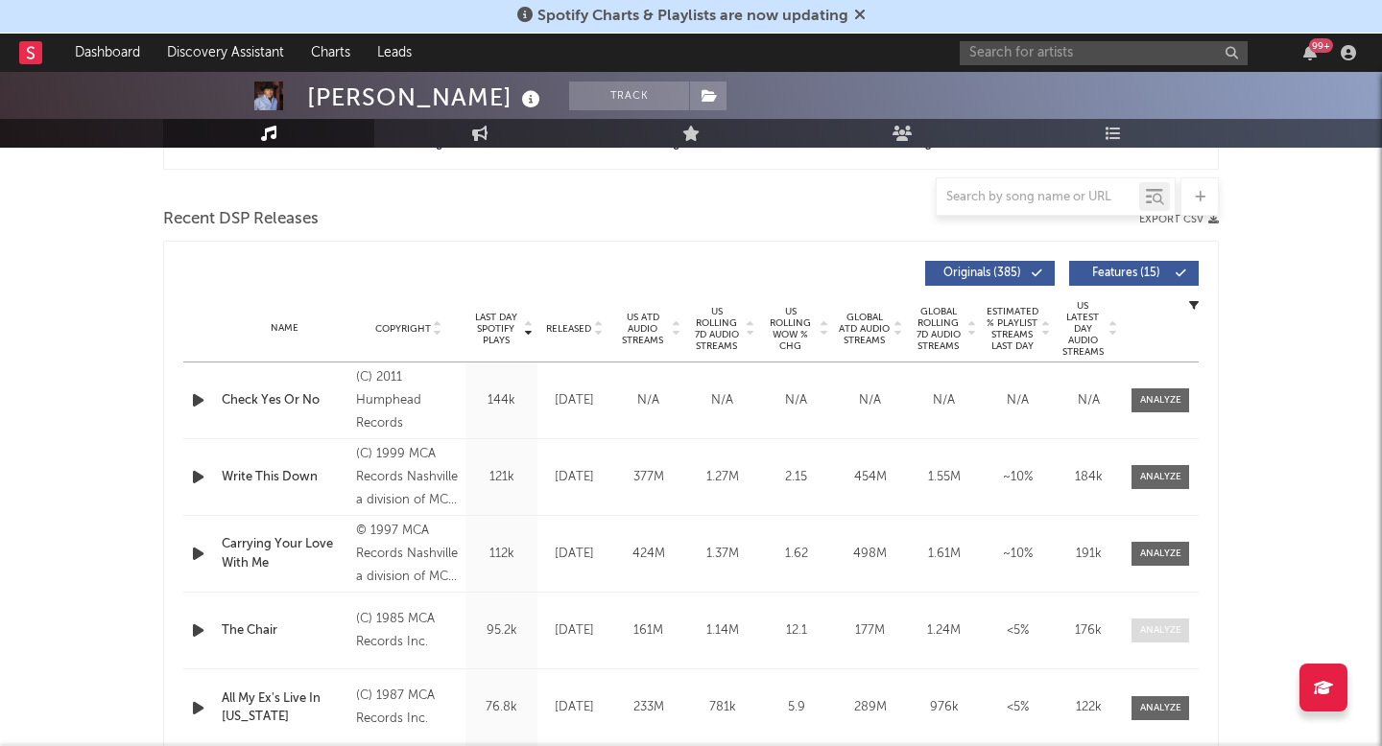
click at [1151, 619] on span at bounding box center [1160, 631] width 58 height 24
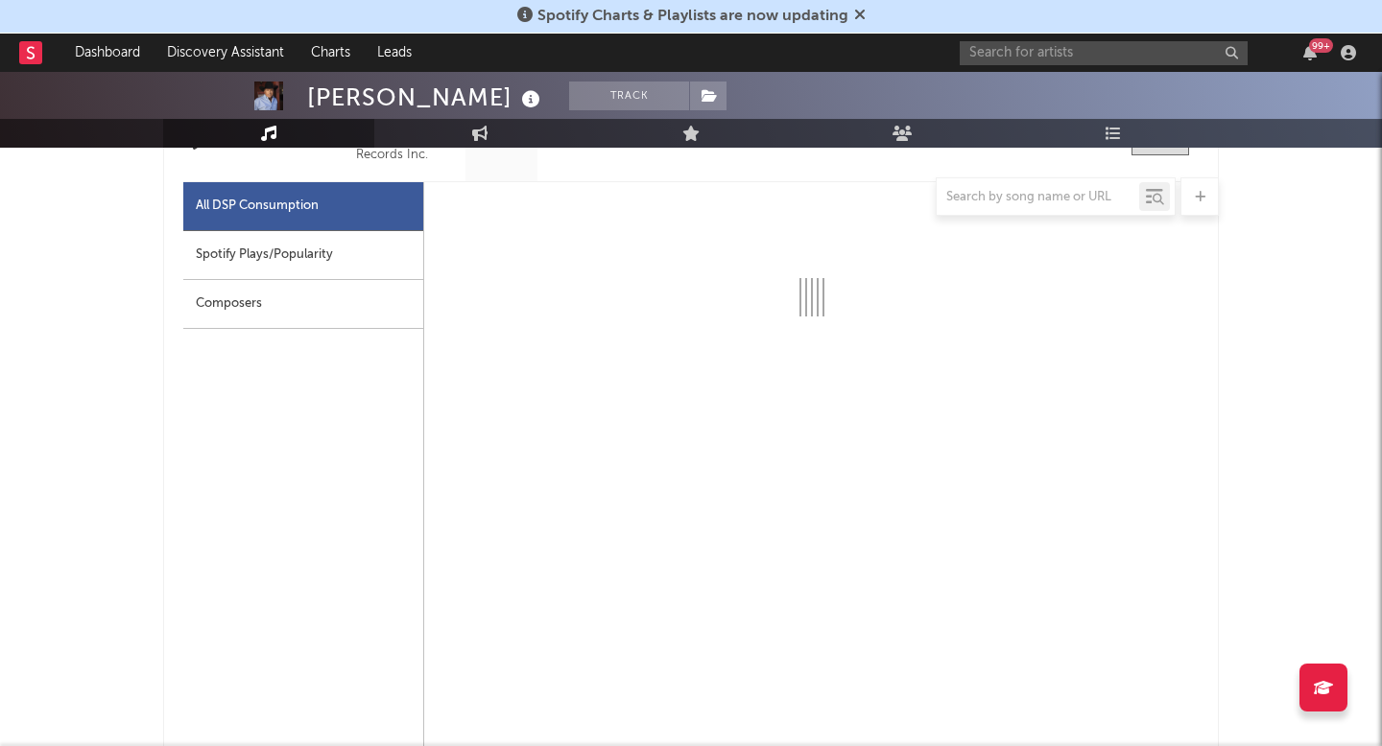
select select "6m"
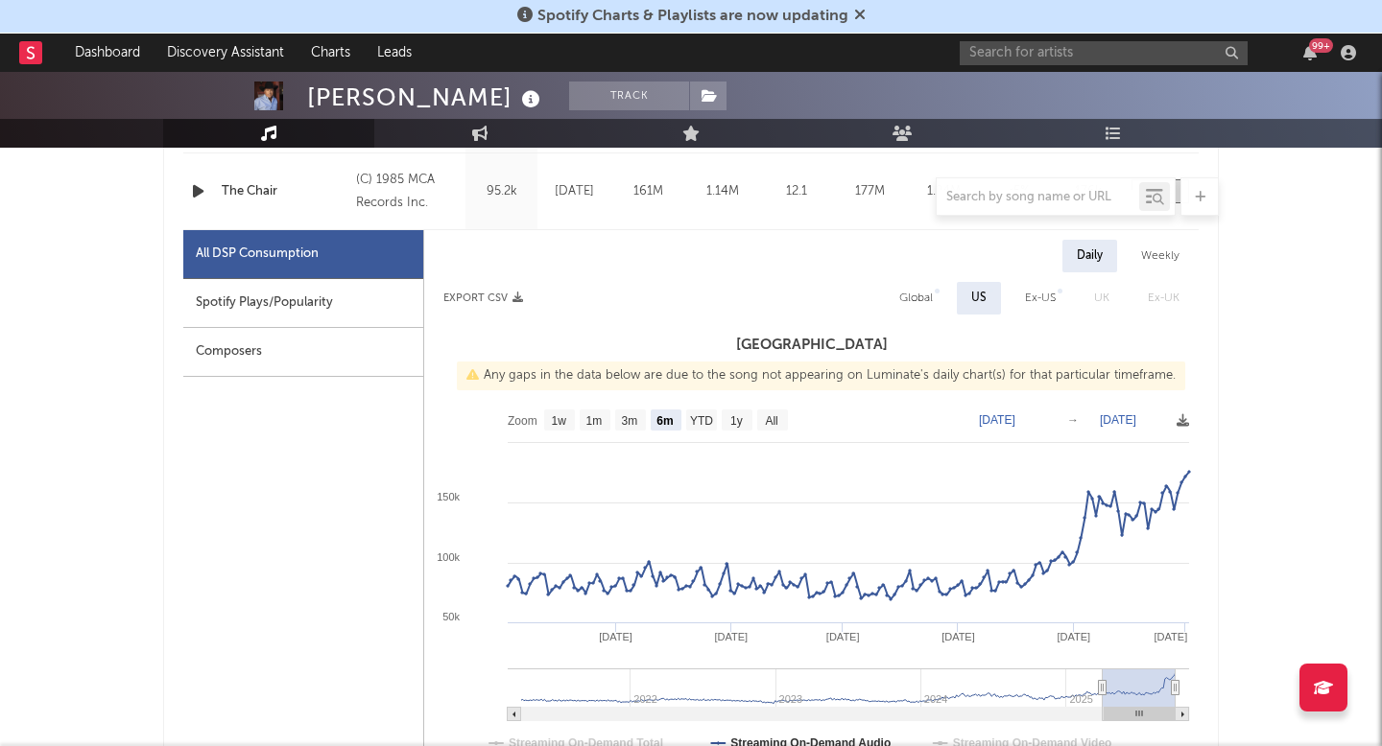
scroll to position [1063, 0]
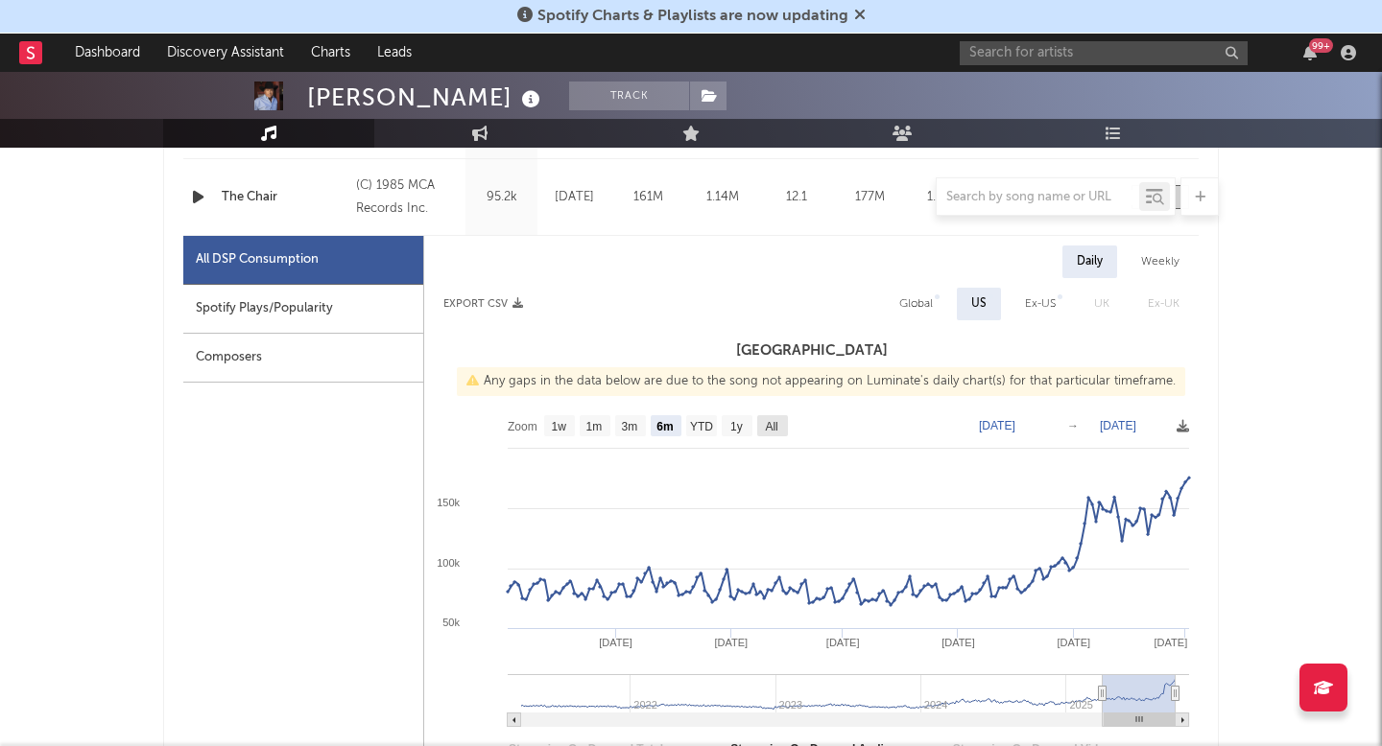
click at [776, 417] on rect at bounding box center [772, 425] width 31 height 21
select select "All"
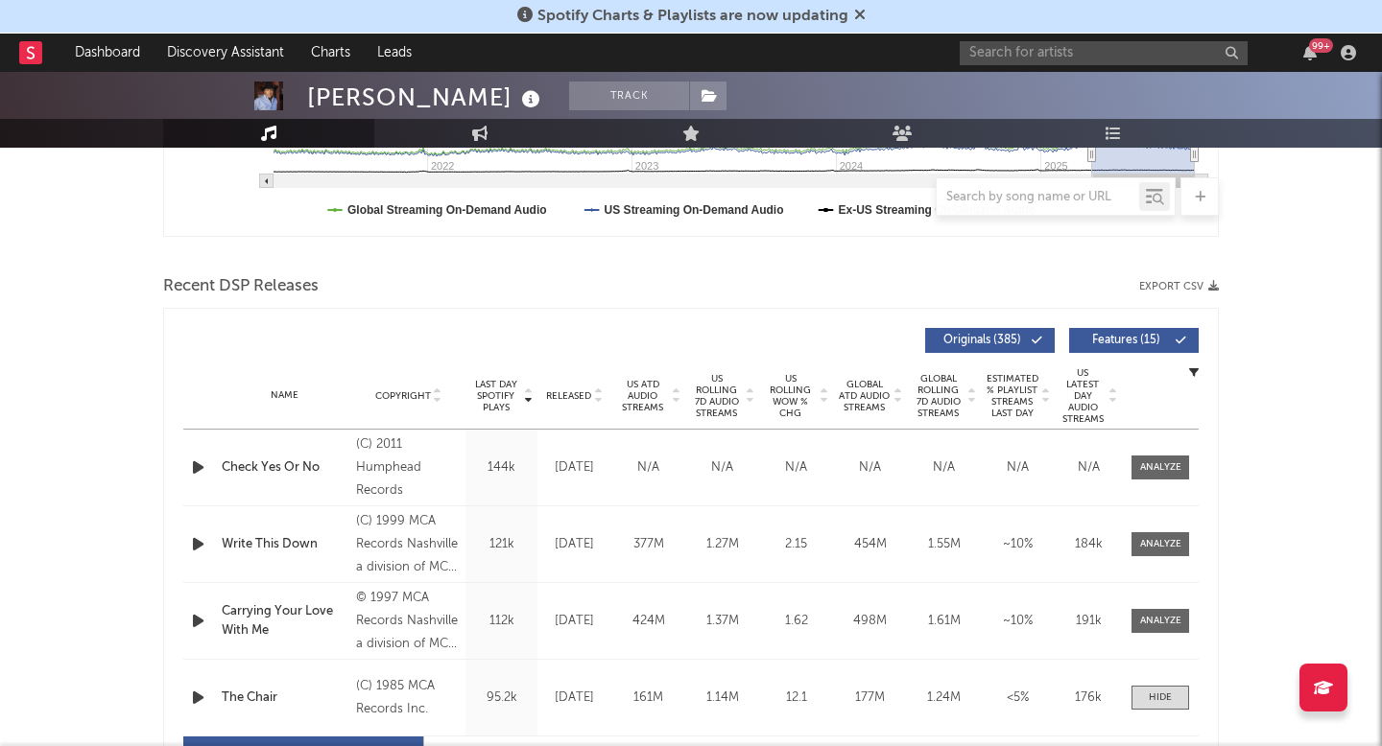
scroll to position [80, 0]
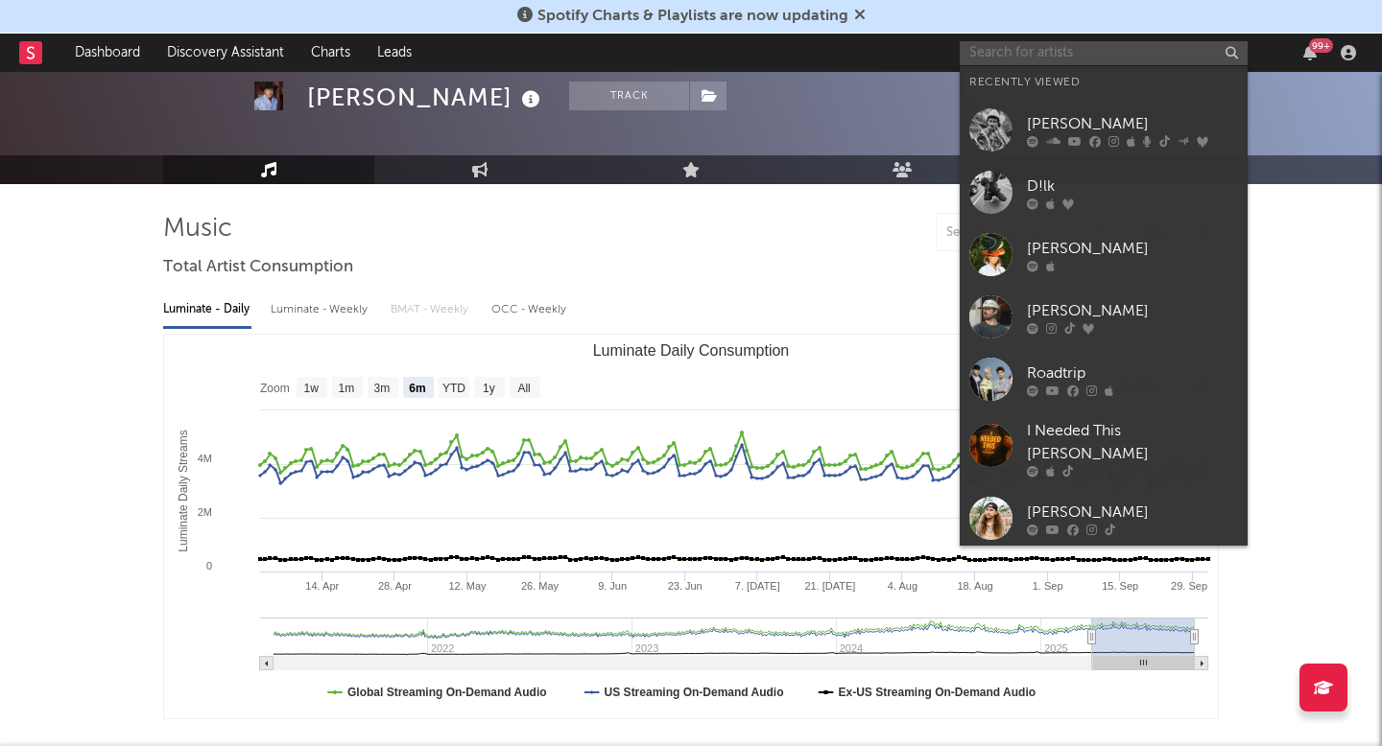
click at [1035, 55] on input "text" at bounding box center [1103, 53] width 288 height 24
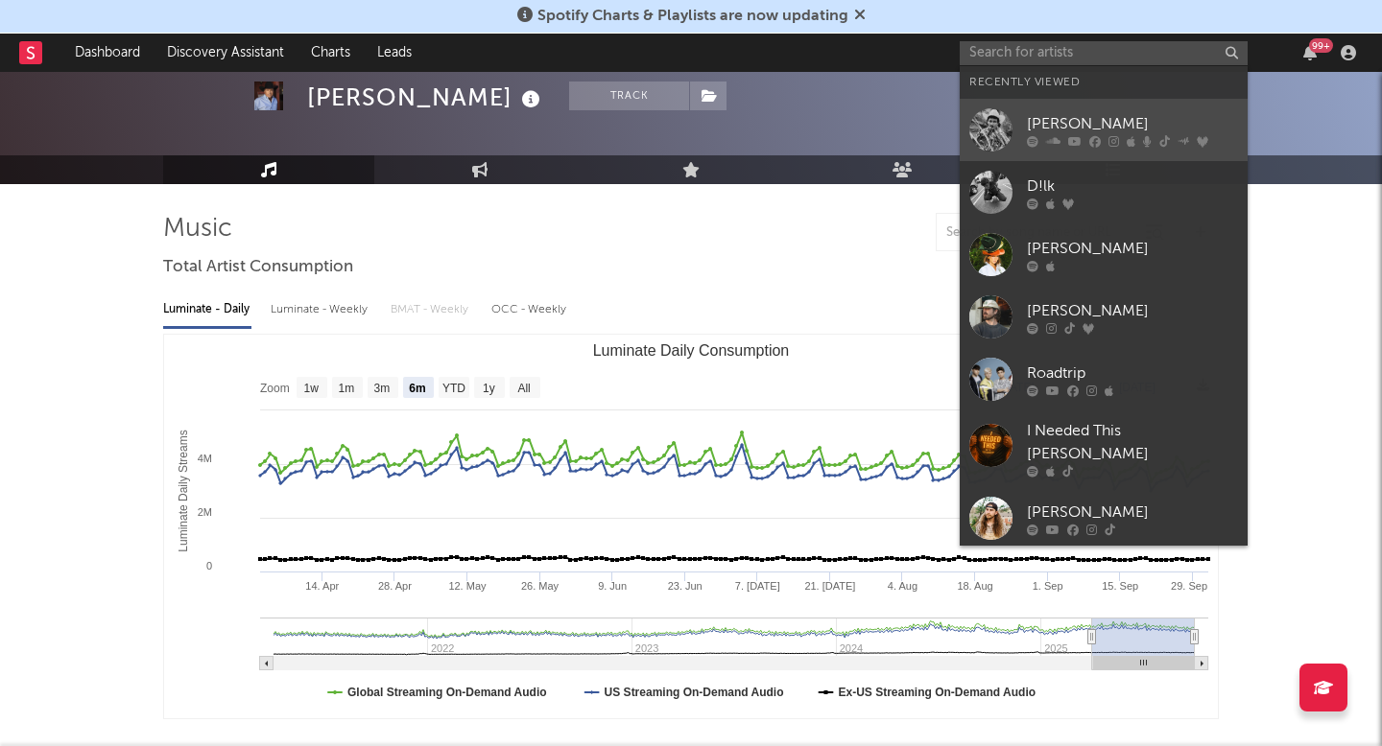
click at [1036, 131] on div "[PERSON_NAME]" at bounding box center [1132, 123] width 211 height 23
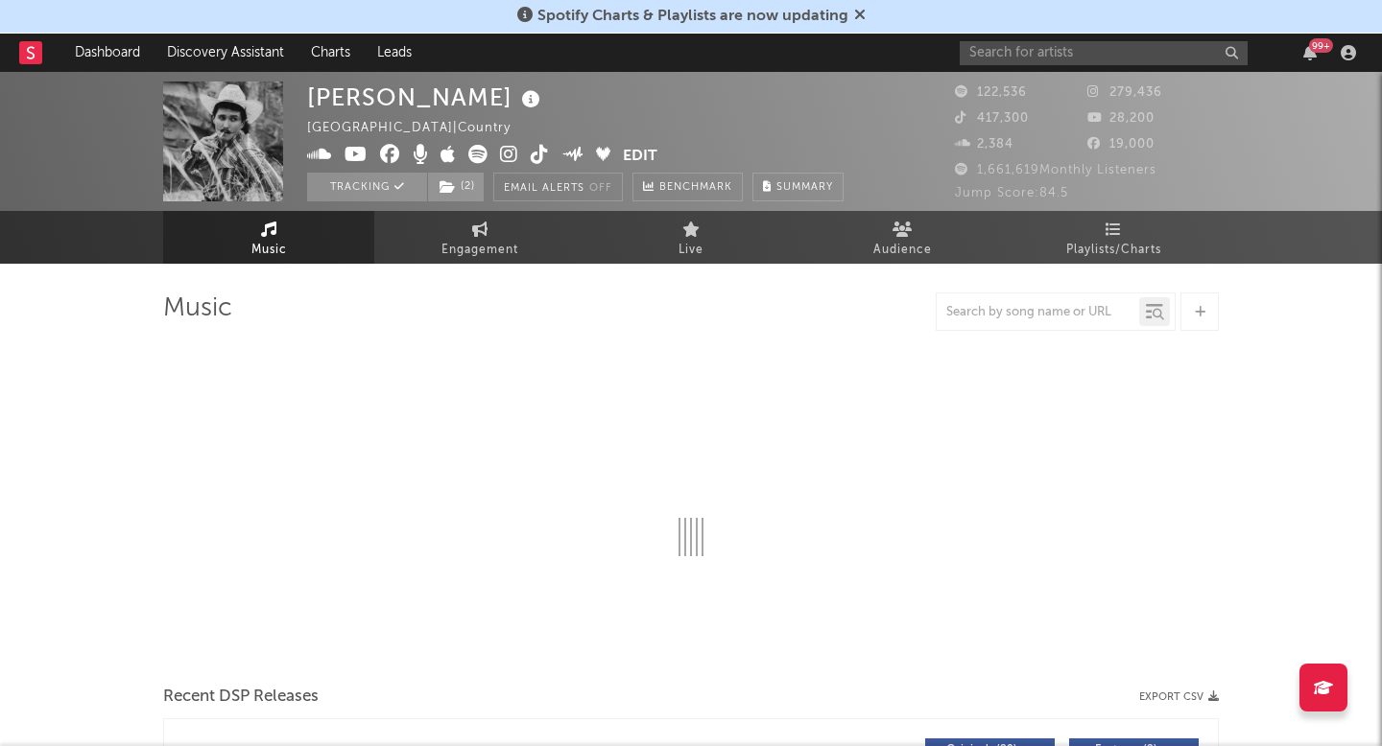
select select "6m"
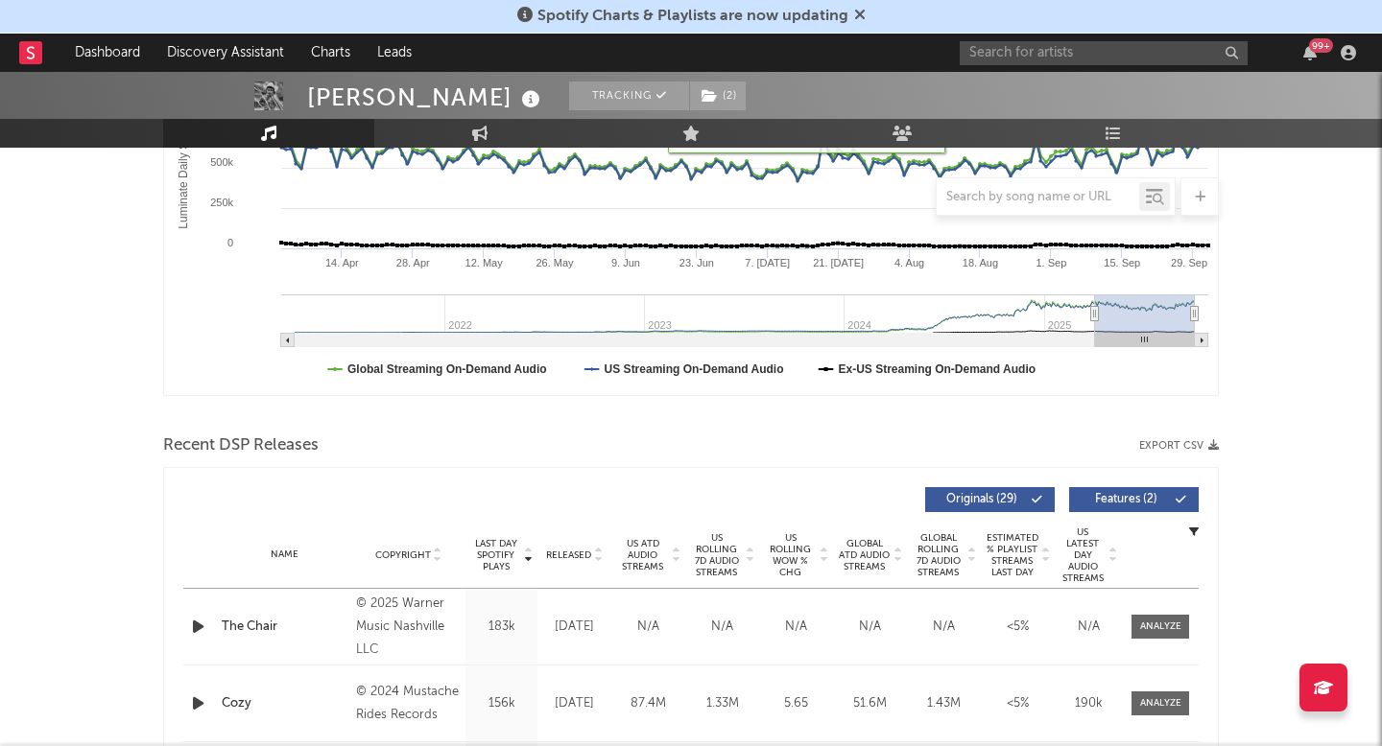
scroll to position [417, 0]
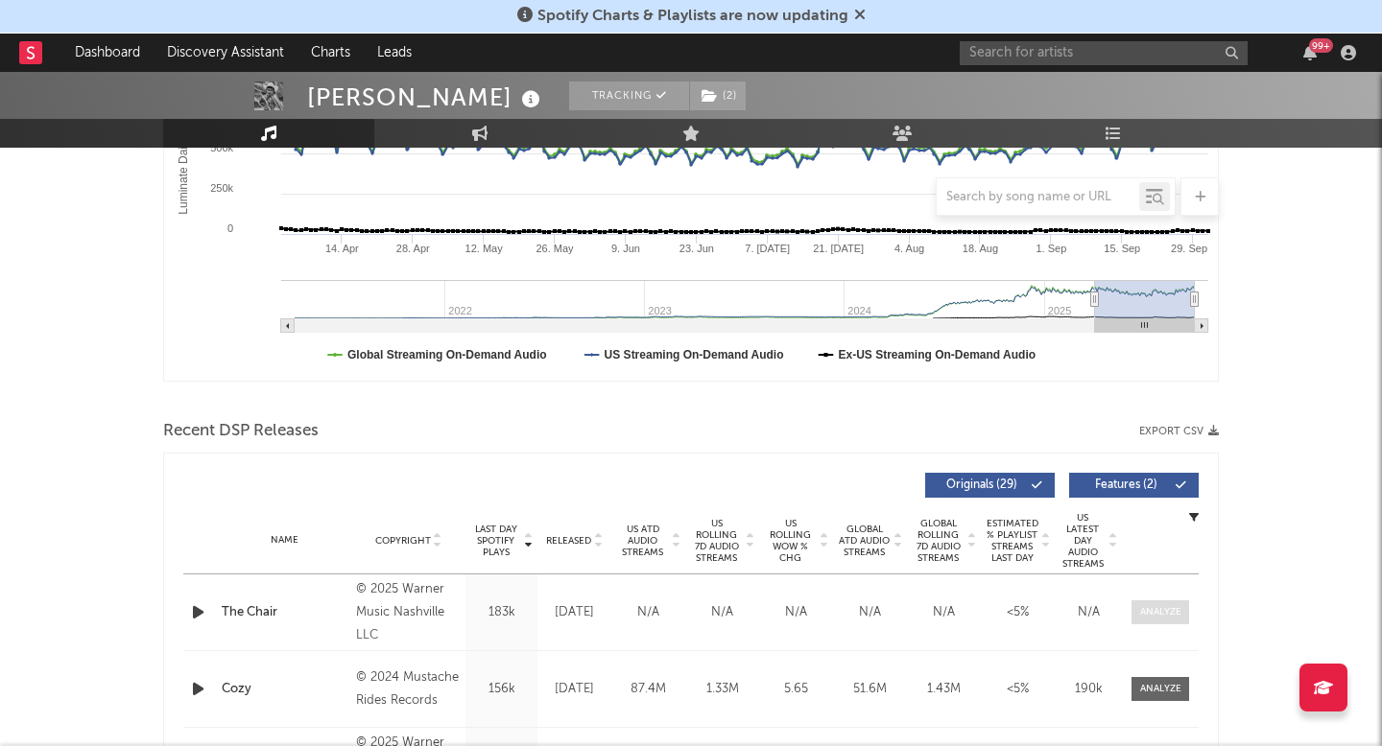
click at [1146, 603] on span at bounding box center [1160, 613] width 58 height 24
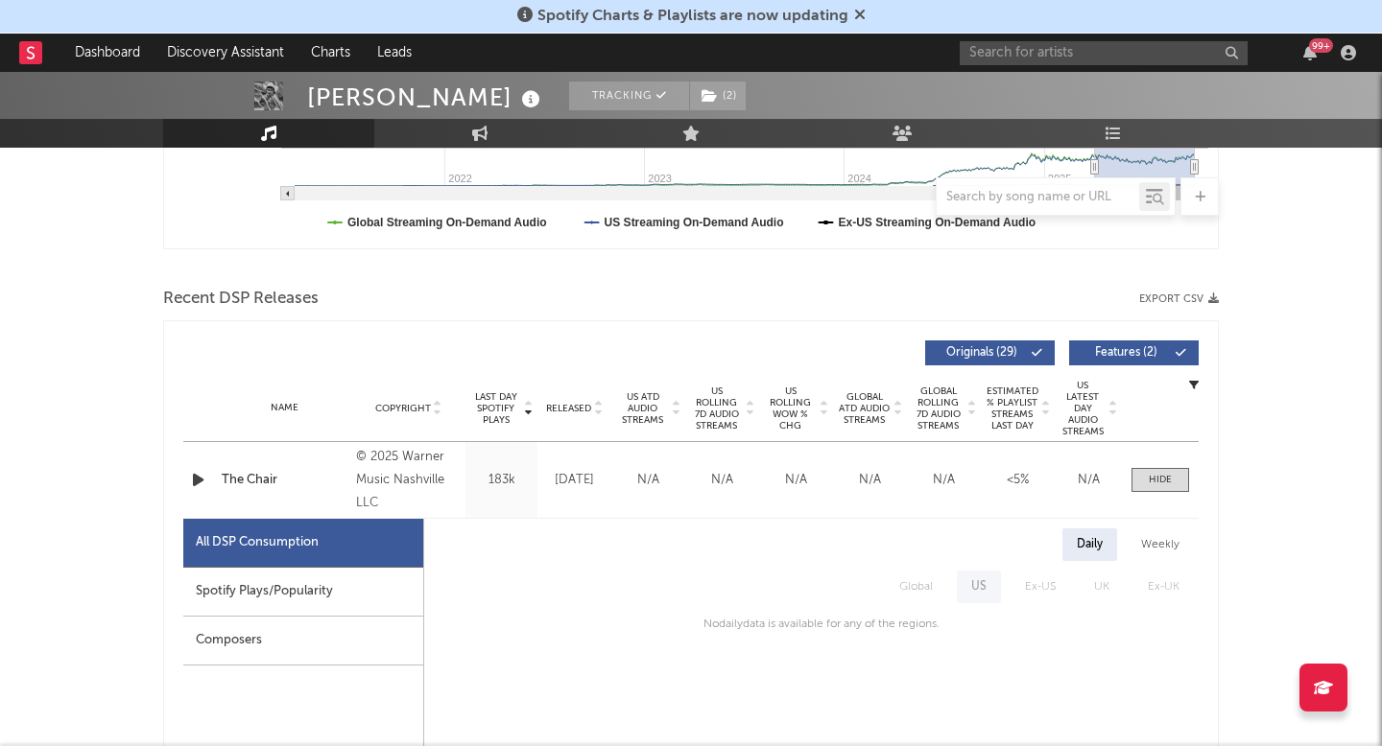
scroll to position [563, 0]
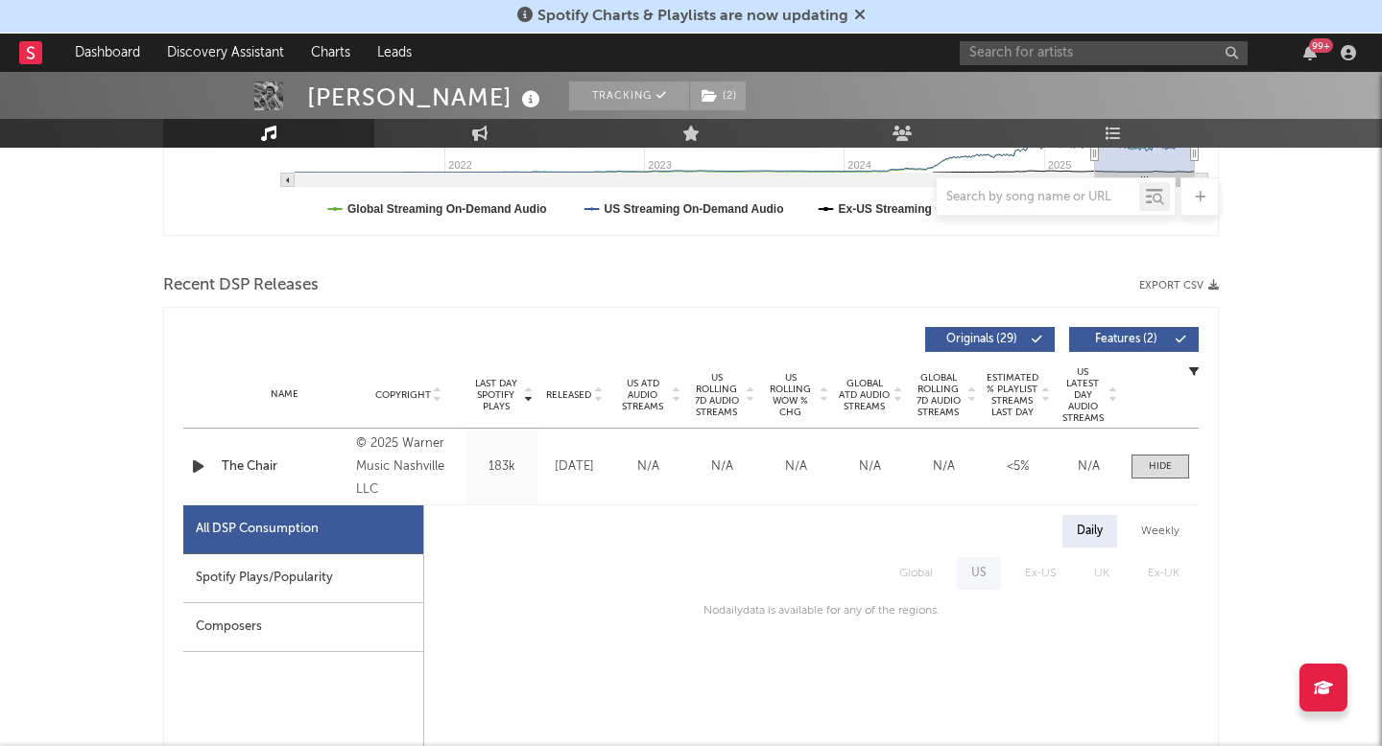
click at [1151, 484] on div "Name The Chair Copyright © 2025 Warner Music Nashville LLC Label Warner Music N…" at bounding box center [690, 467] width 1015 height 76
click at [1151, 460] on div at bounding box center [1159, 467] width 23 height 14
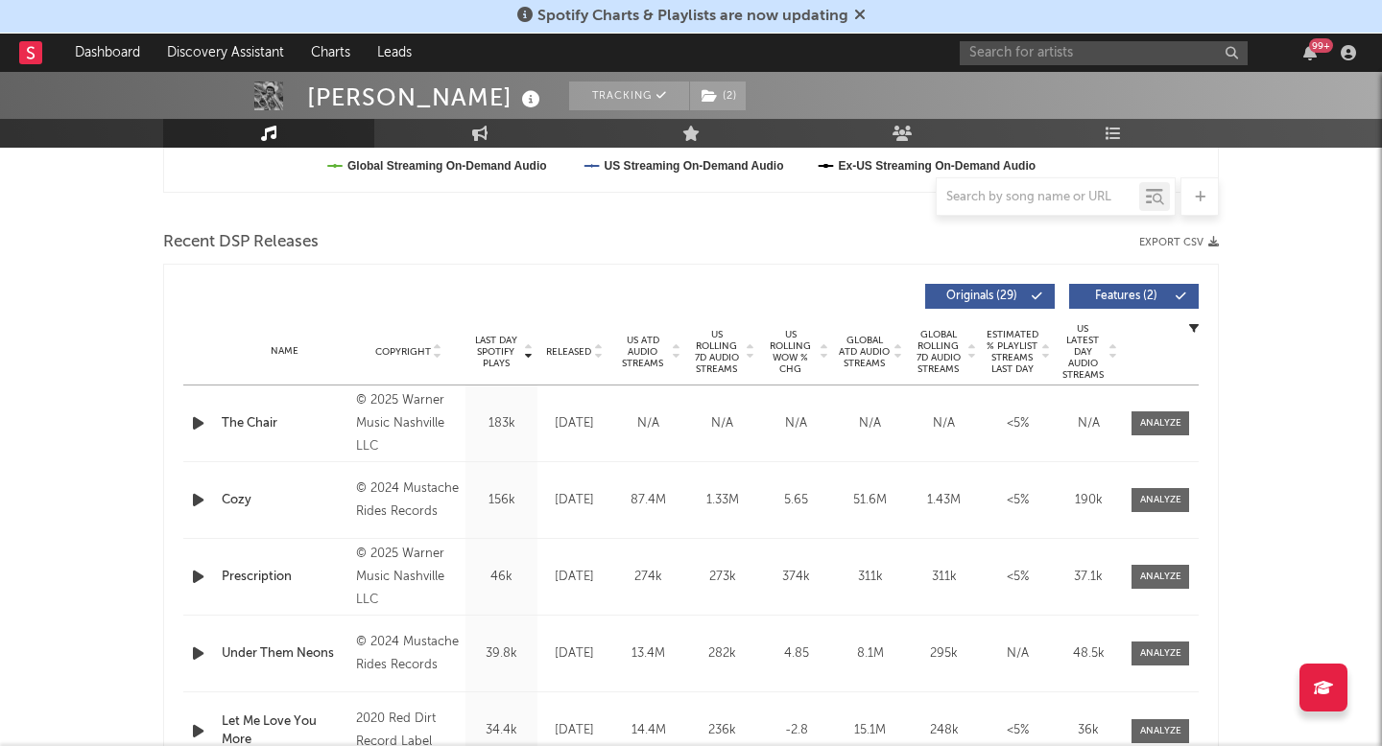
scroll to position [613, 0]
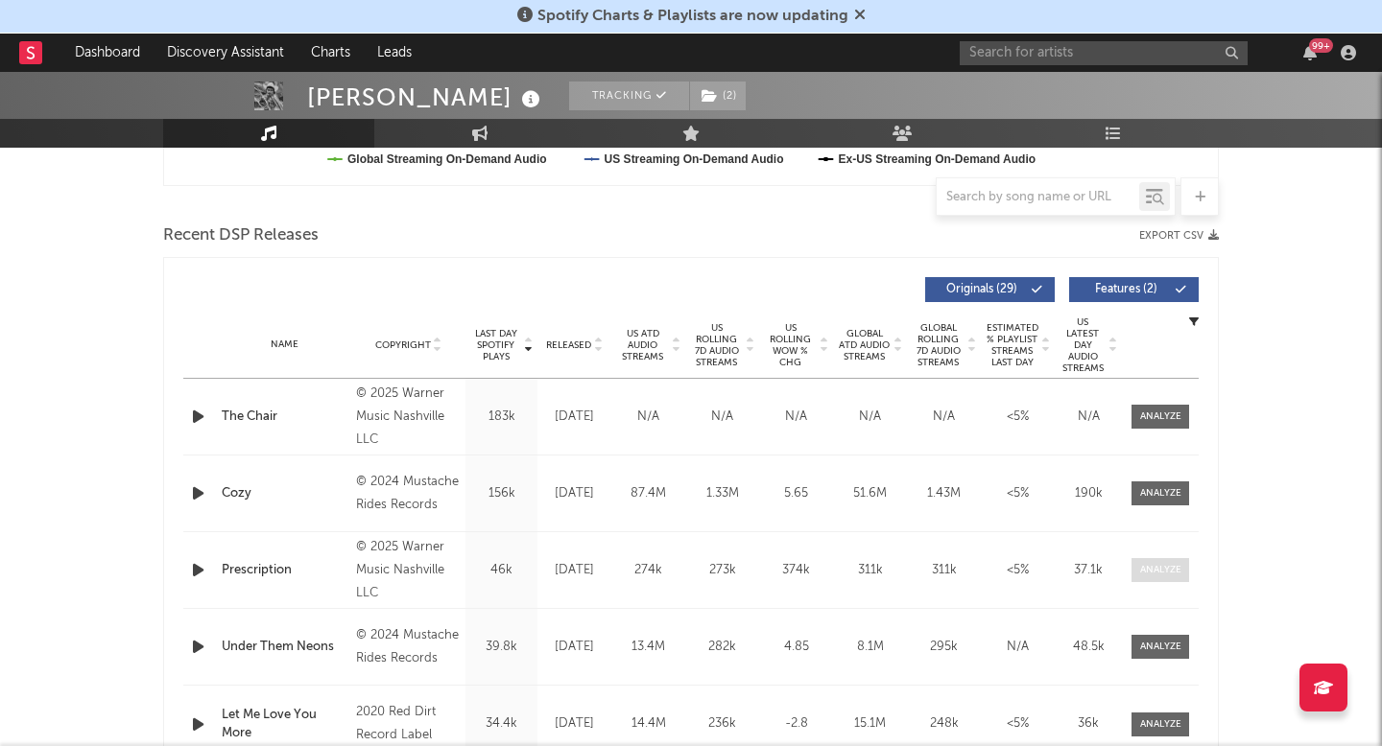
click at [1171, 571] on div at bounding box center [1160, 570] width 41 height 14
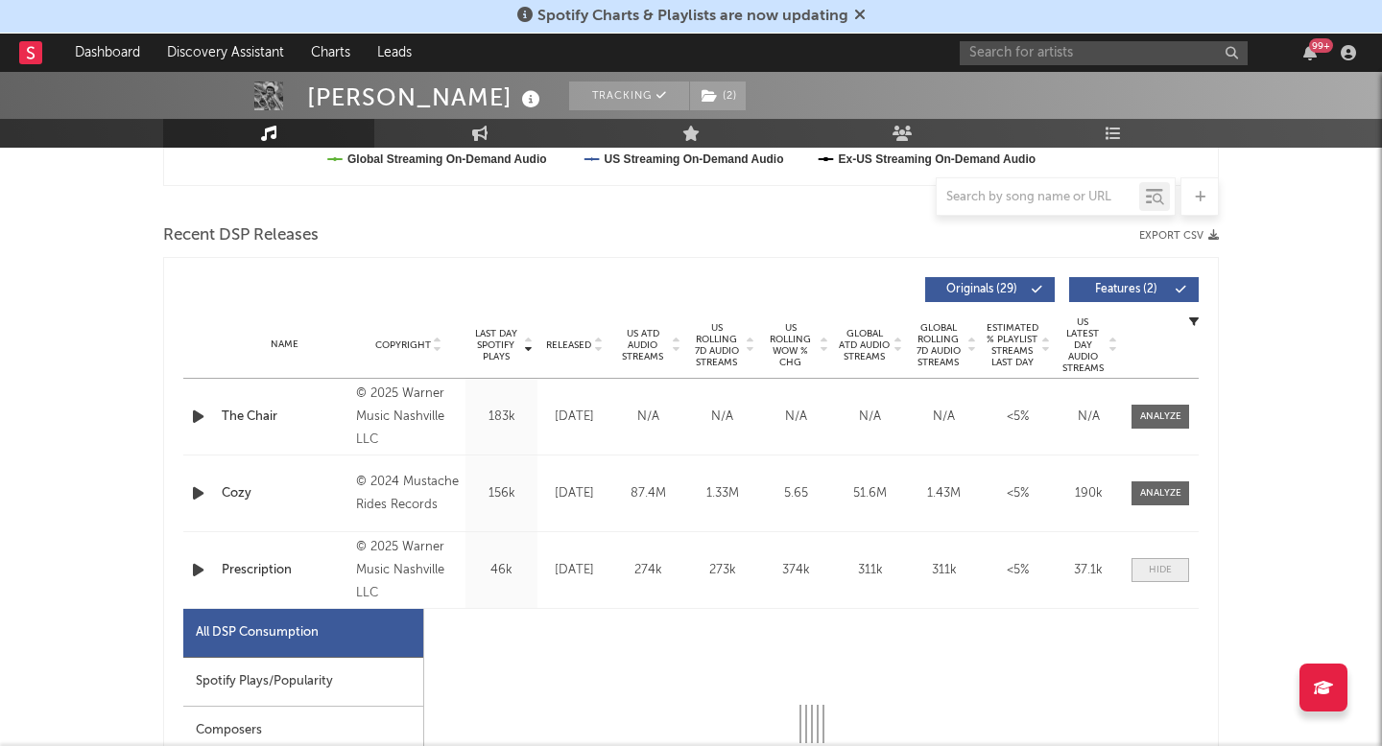
select select "1w"
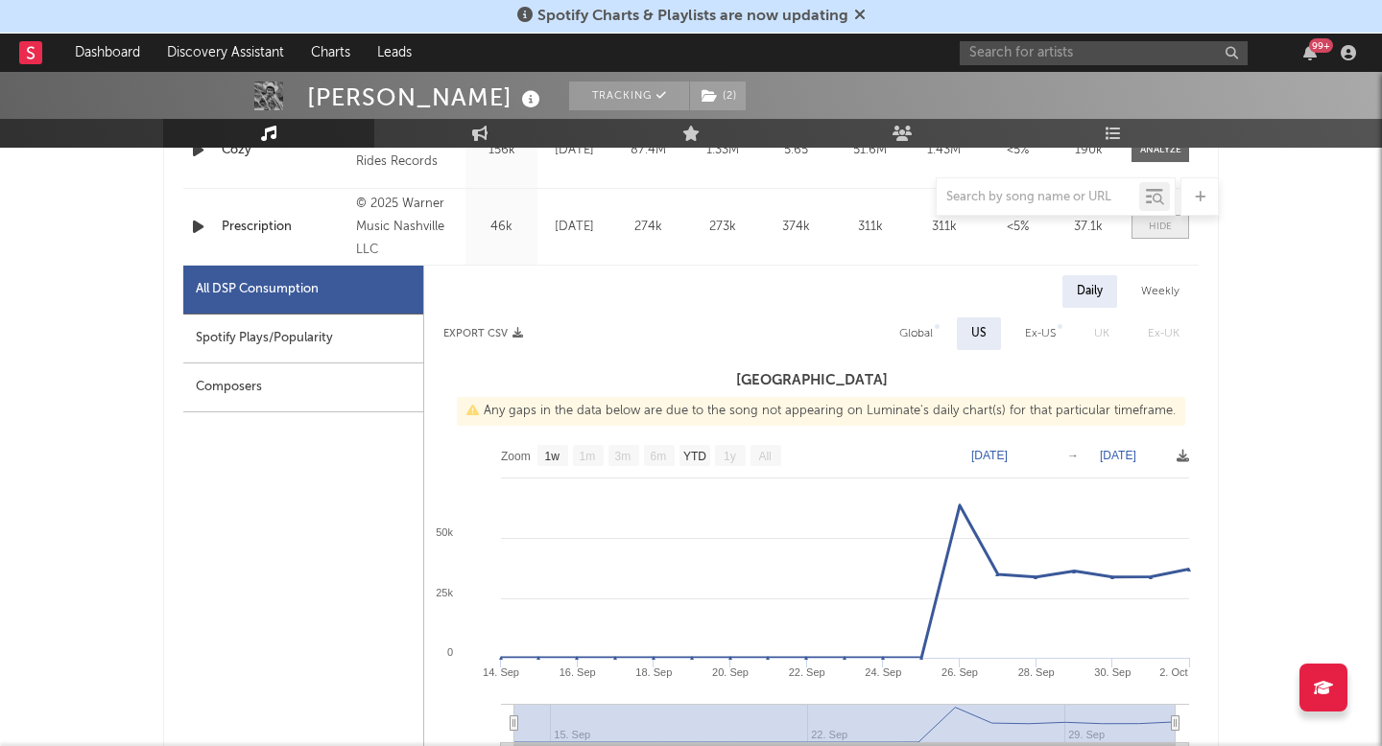
scroll to position [971, 0]
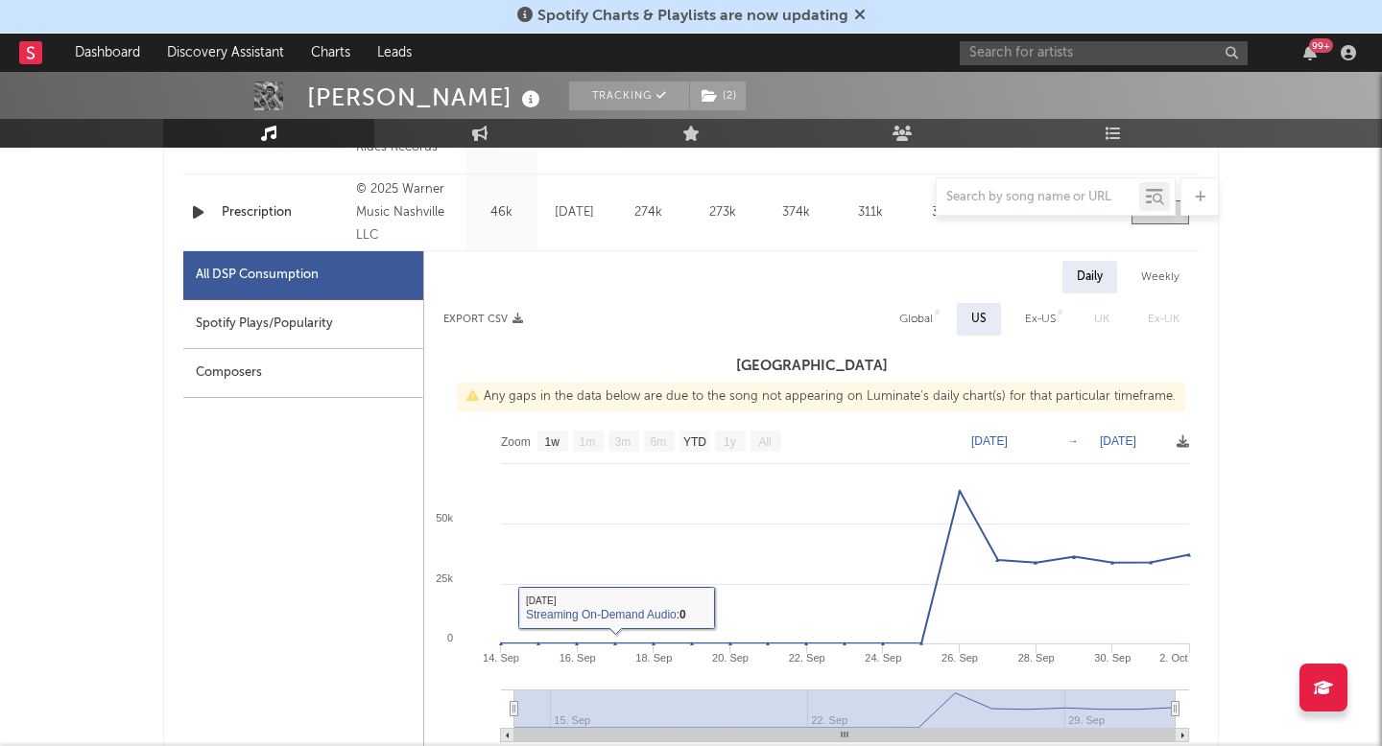
click at [337, 325] on div "Spotify Plays/Popularity" at bounding box center [303, 324] width 240 height 49
select select "1w"
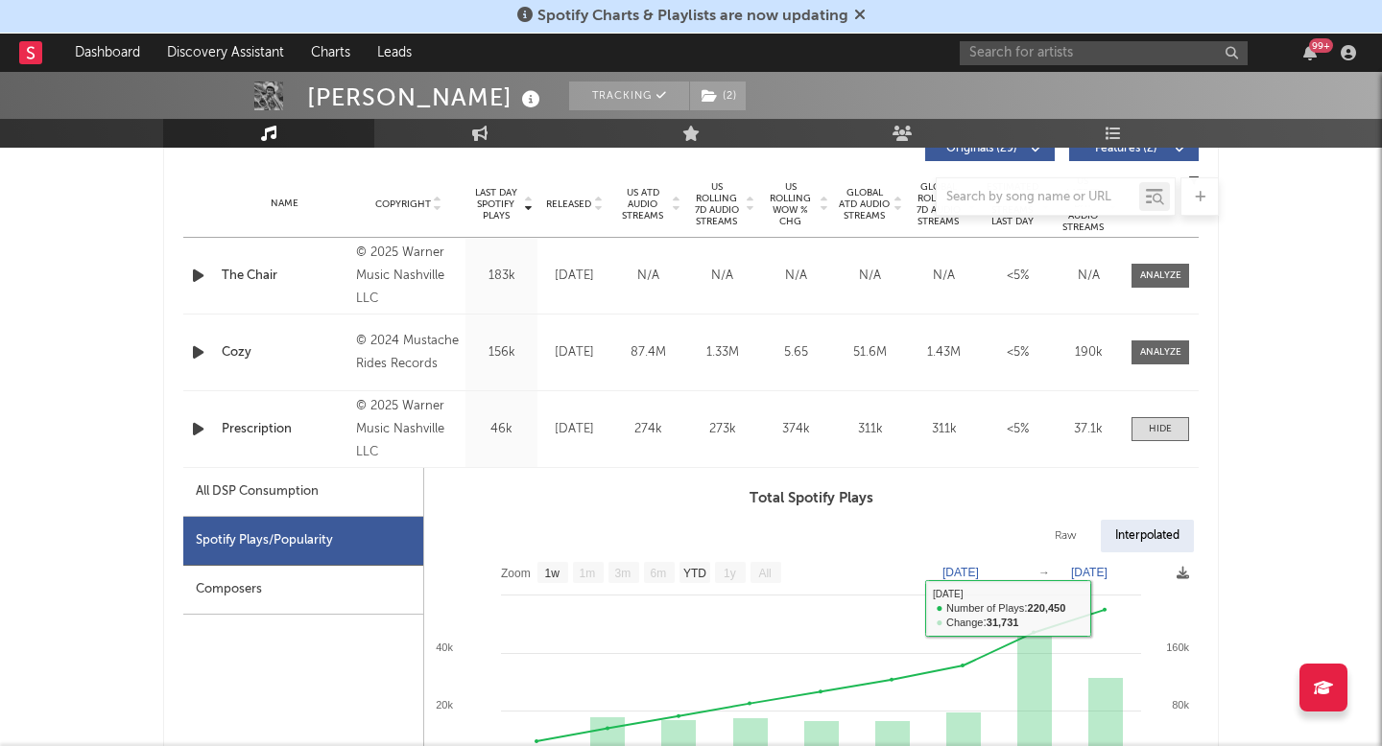
scroll to position [730, 0]
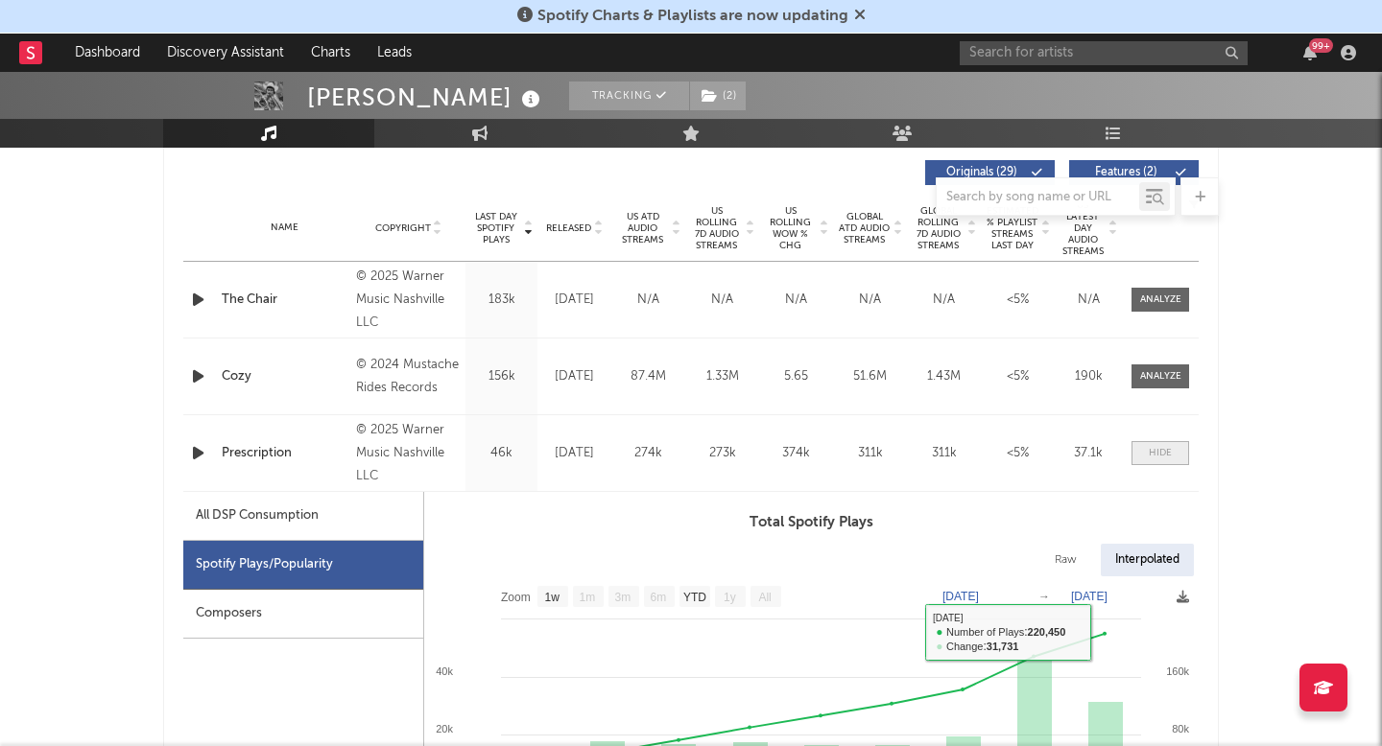
click at [1153, 443] on span at bounding box center [1160, 453] width 58 height 24
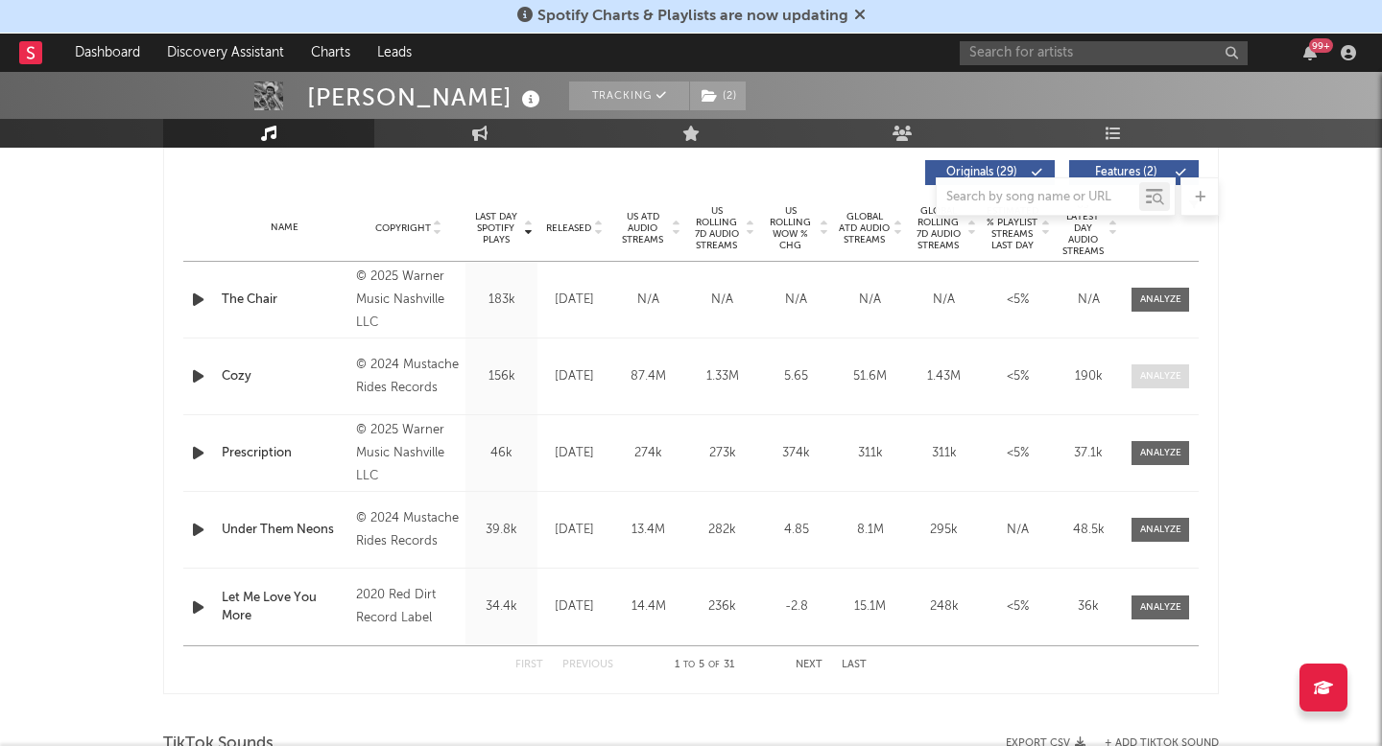
click at [1161, 379] on div at bounding box center [1160, 376] width 41 height 14
select select "6m"
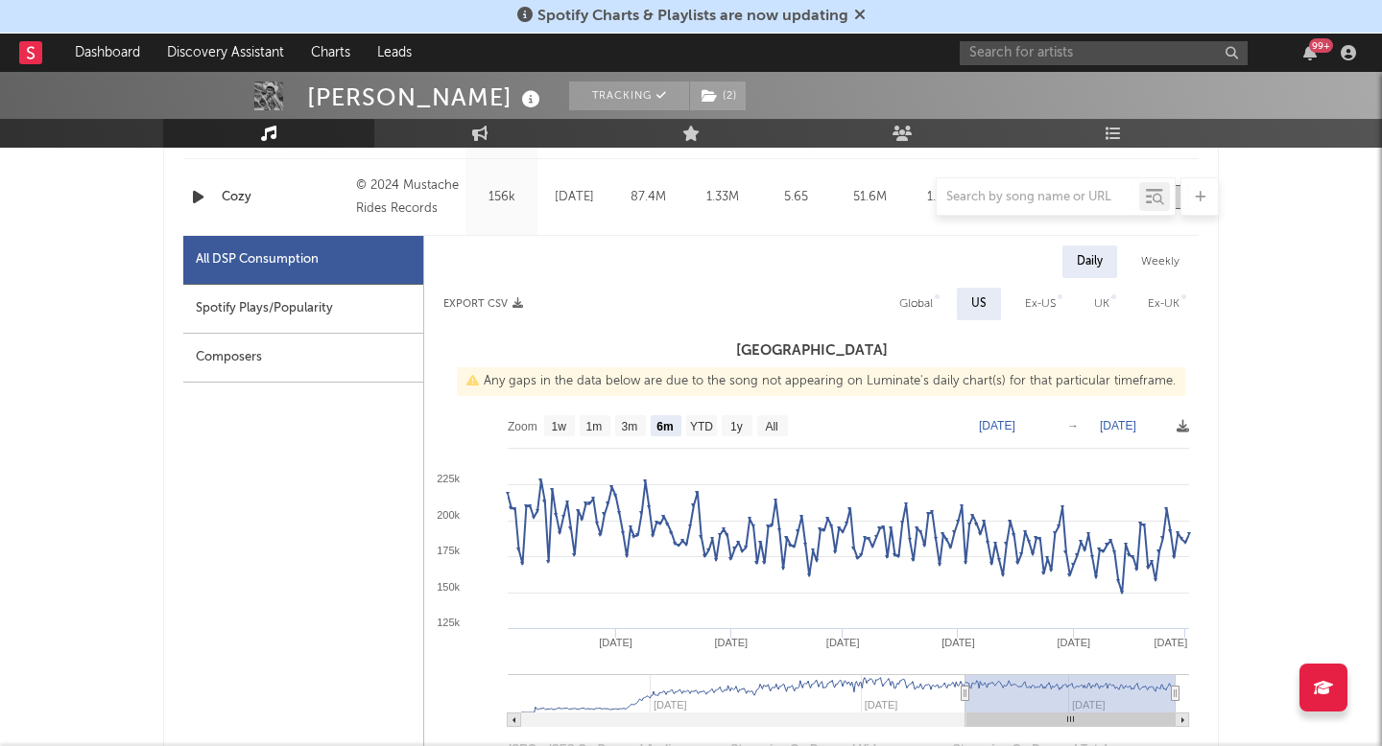
scroll to position [1012, 0]
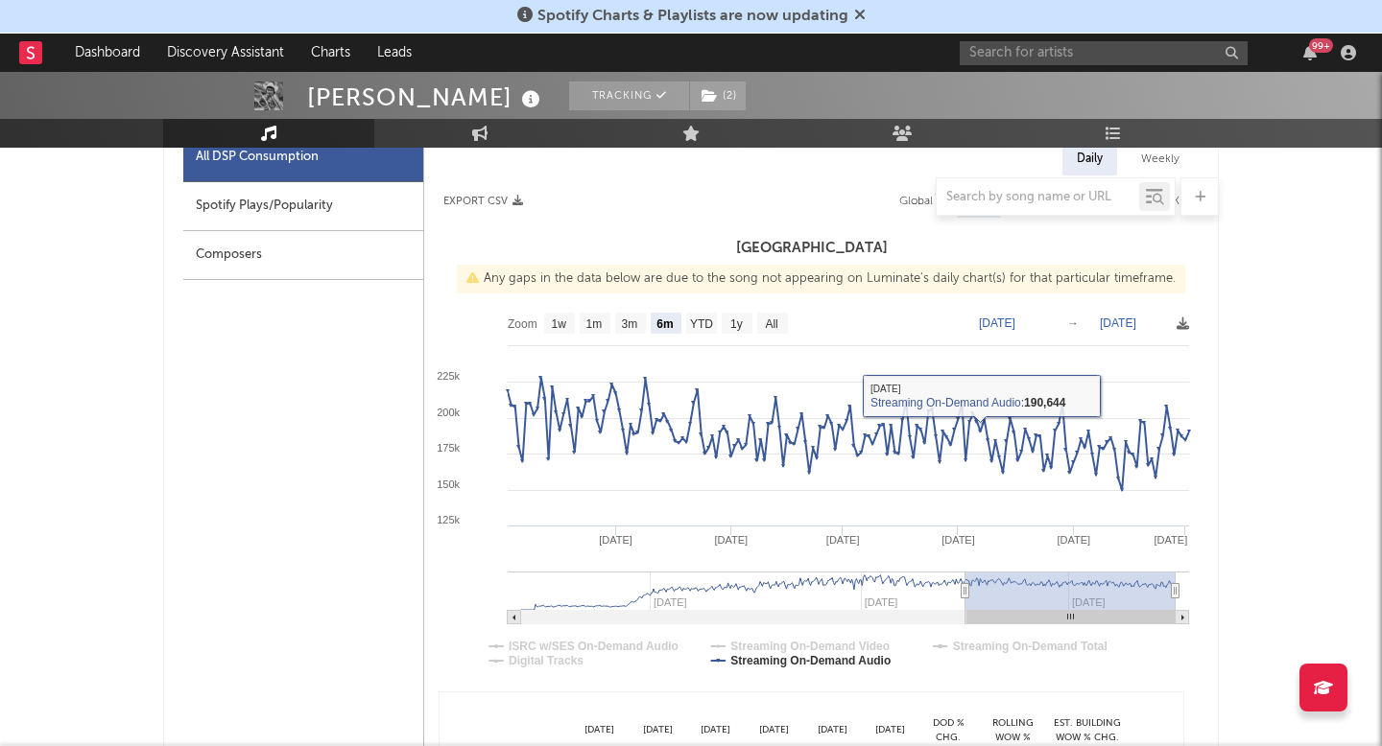
click at [380, 204] on div at bounding box center [690, 196] width 1055 height 38
click at [318, 218] on div "Spotify Plays/Popularity" at bounding box center [303, 206] width 240 height 49
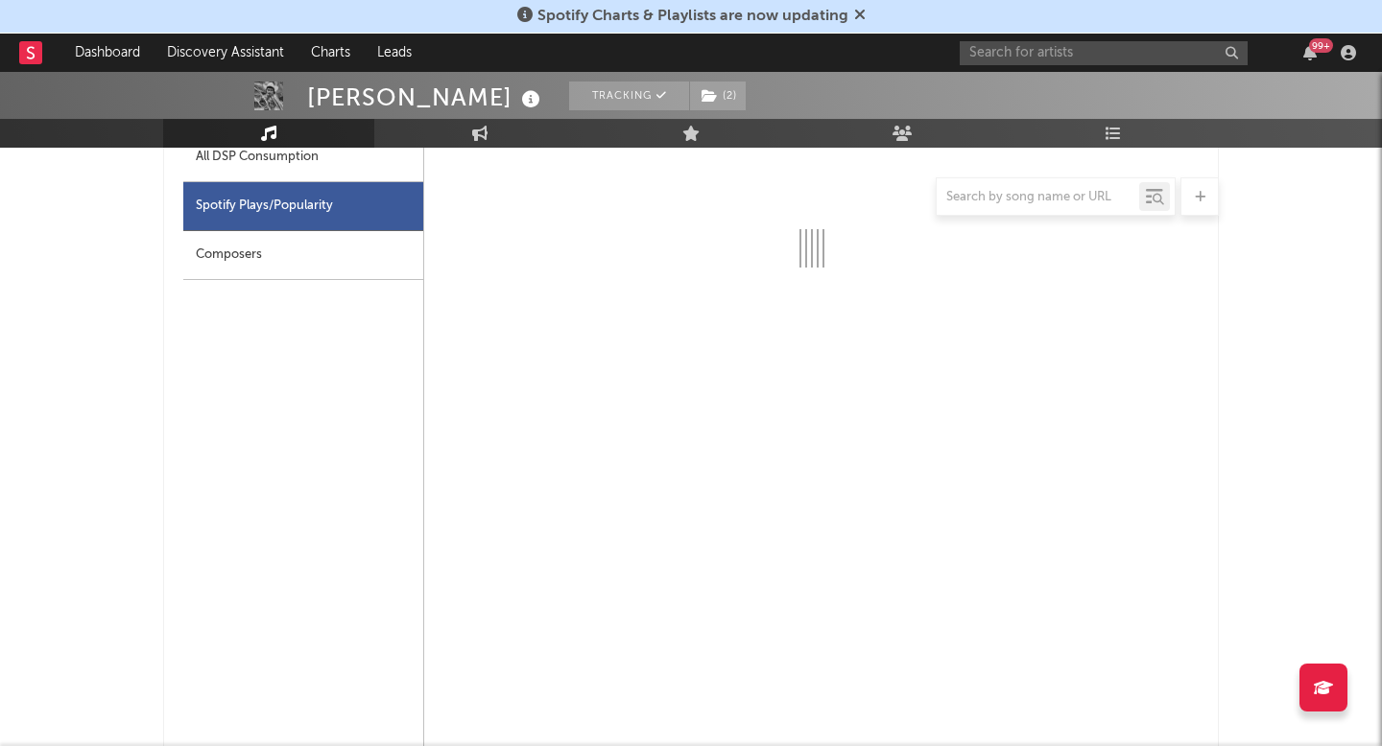
select select "6m"
select select "1w"
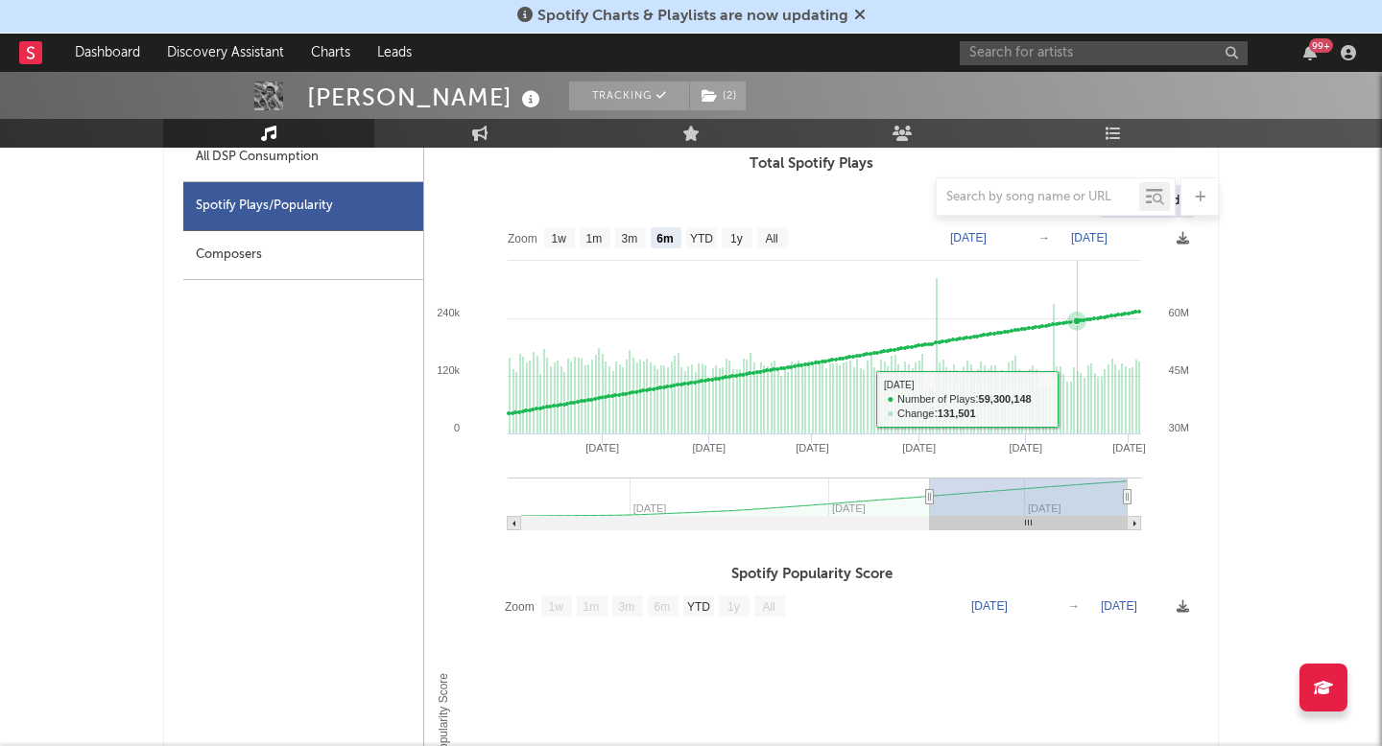
drag, startPoint x: 1076, startPoint y: 395, endPoint x: 1086, endPoint y: 394, distance: 10.6
click at [1081, 394] on rect at bounding box center [811, 381] width 774 height 326
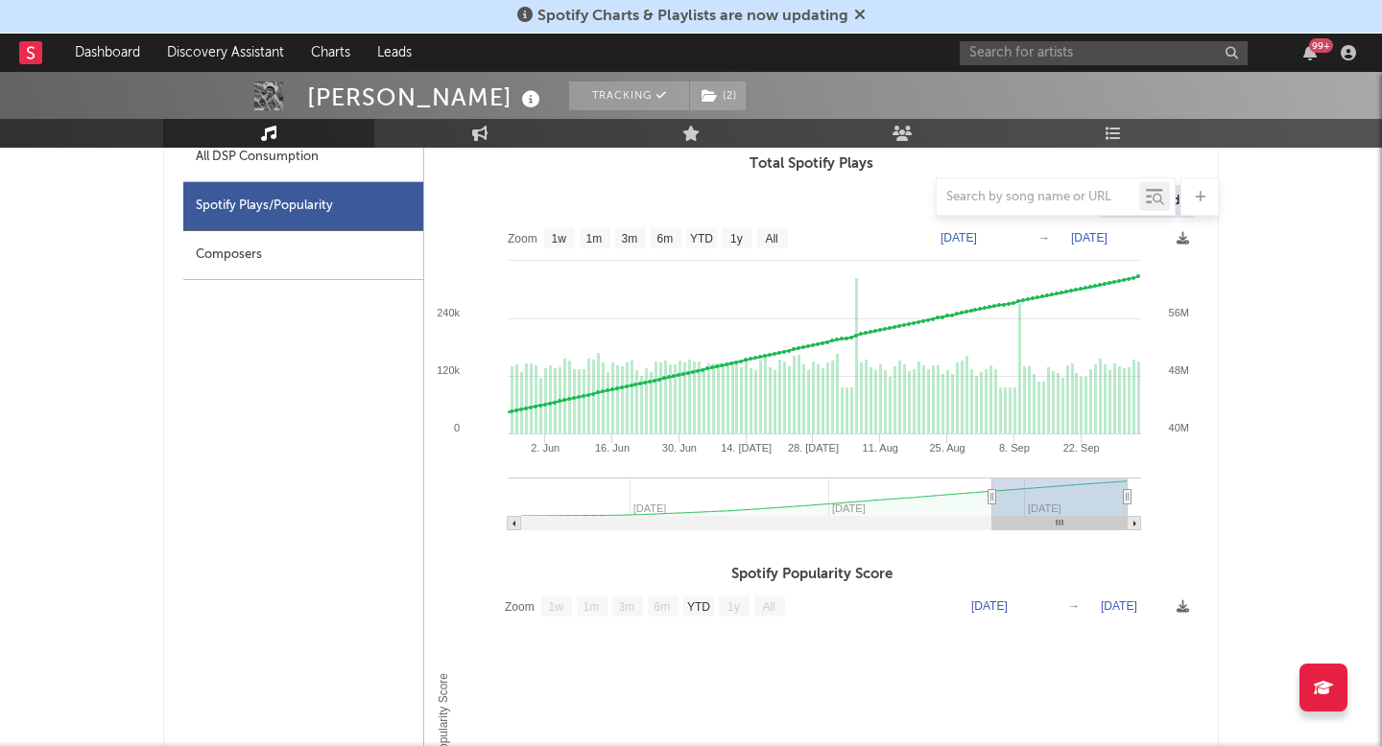
type input "[DATE]"
select select "3m"
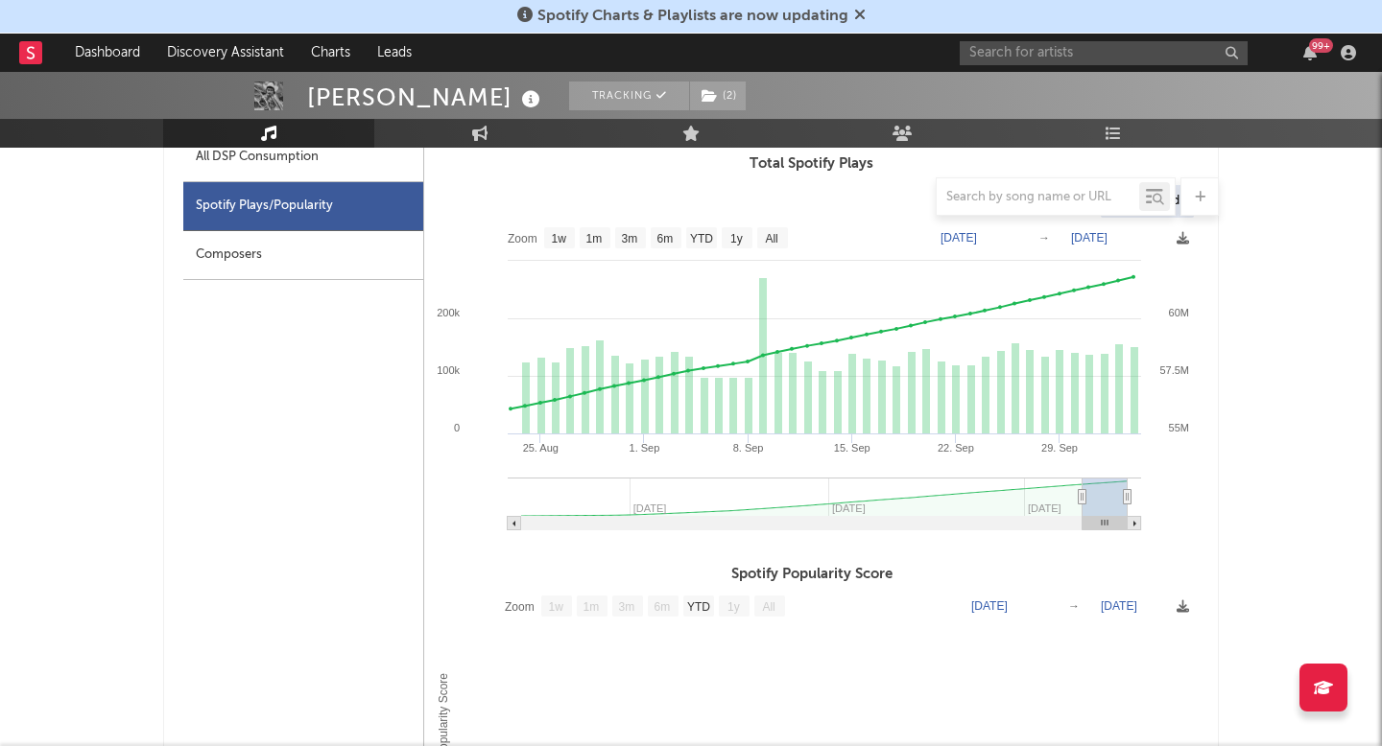
type input "[DATE]"
select select "1m"
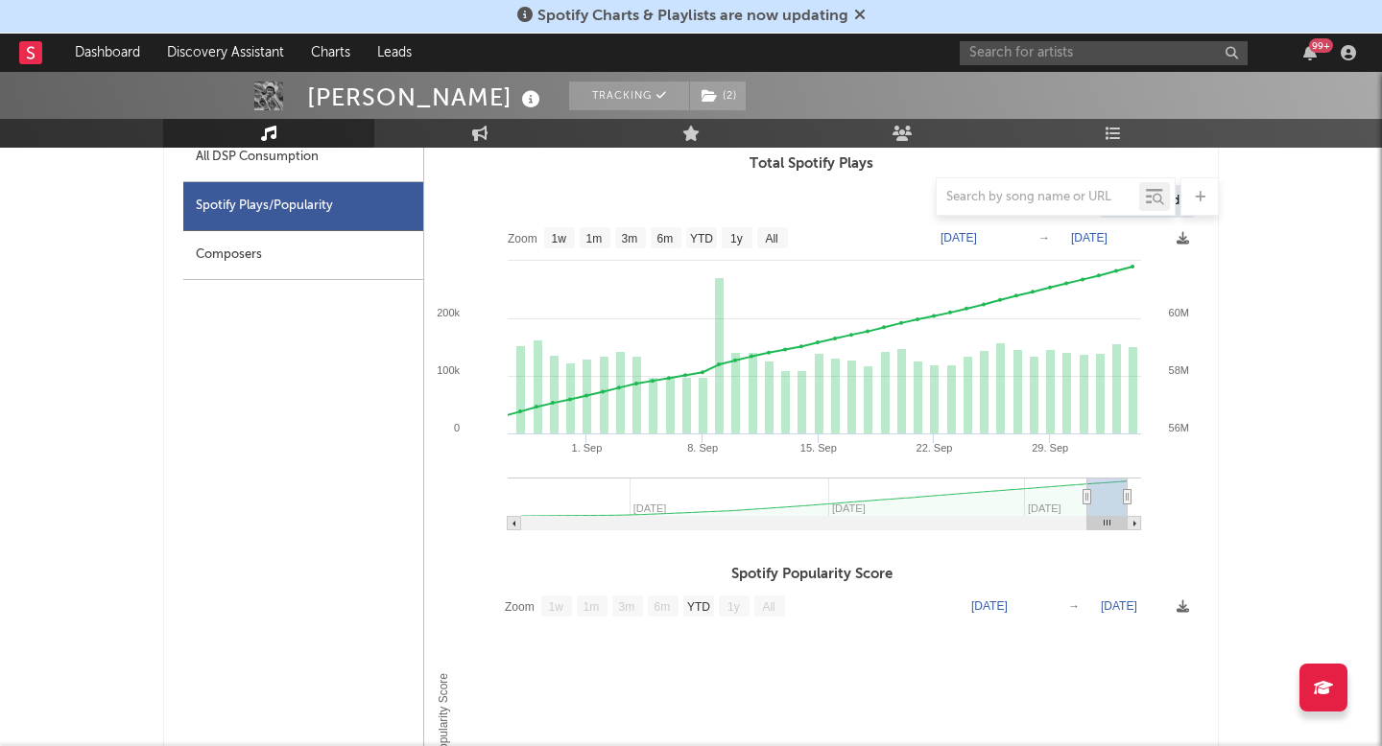
type input "[DATE]"
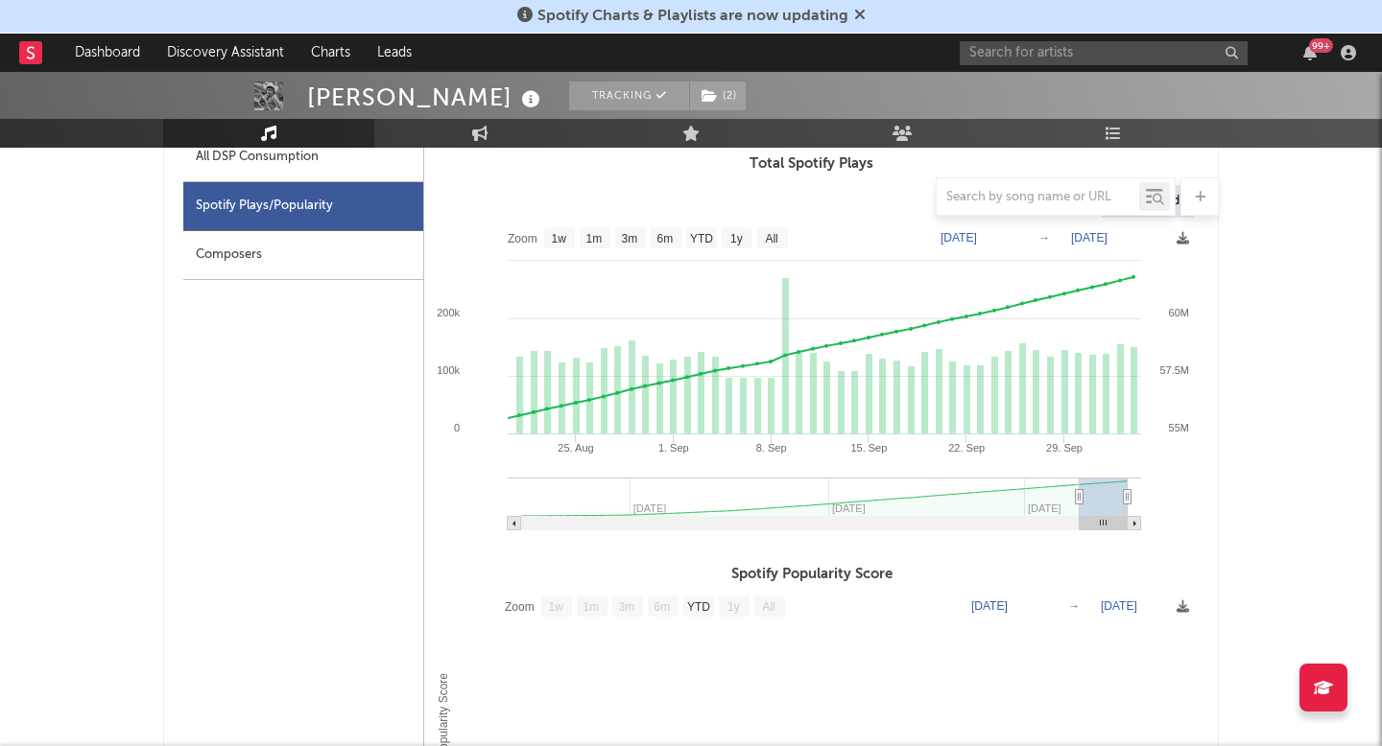
drag, startPoint x: 930, startPoint y: 497, endPoint x: 1079, endPoint y: 512, distance: 150.5
click at [1079, 512] on g at bounding box center [824, 504] width 633 height 53
